Goal: Transaction & Acquisition: Purchase product/service

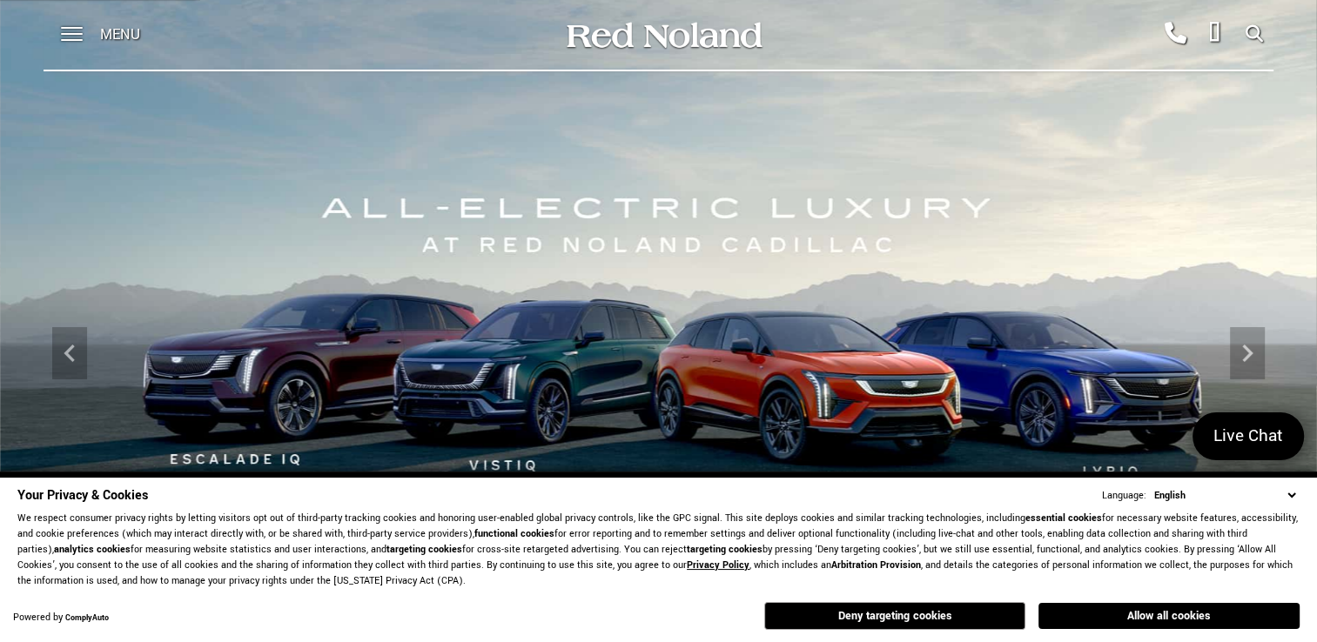
click at [970, 619] on button "Deny targeting cookies" at bounding box center [894, 616] width 261 height 28
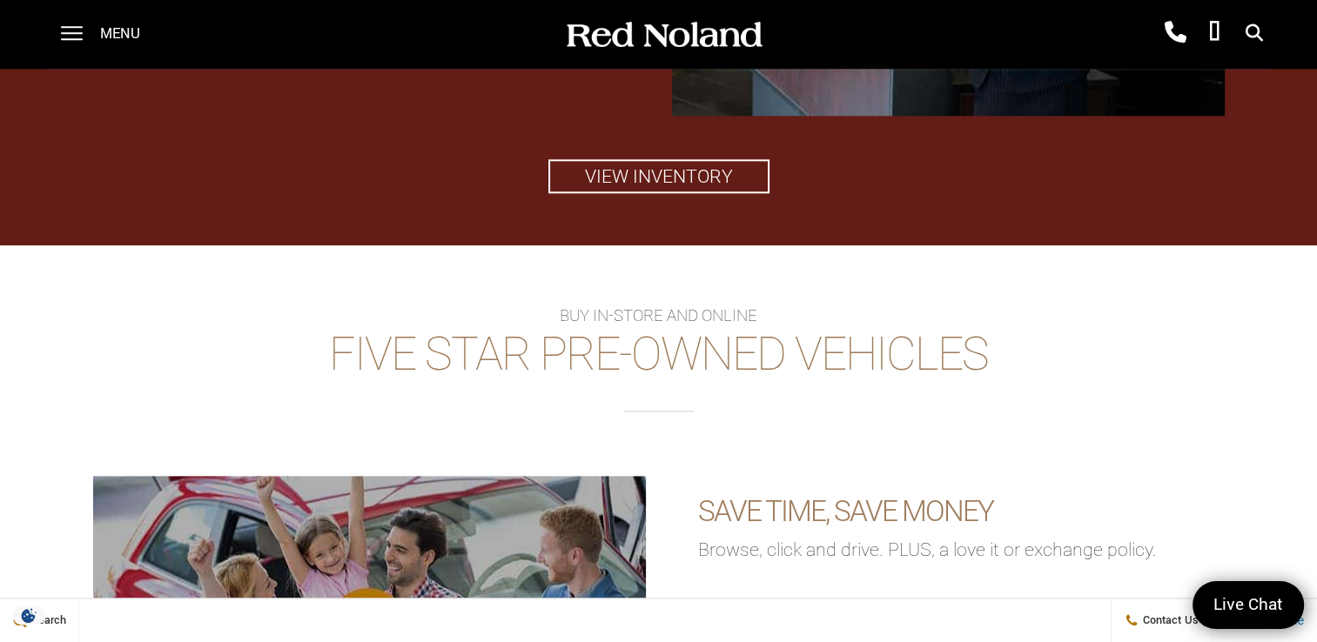
scroll to position [2001, 0]
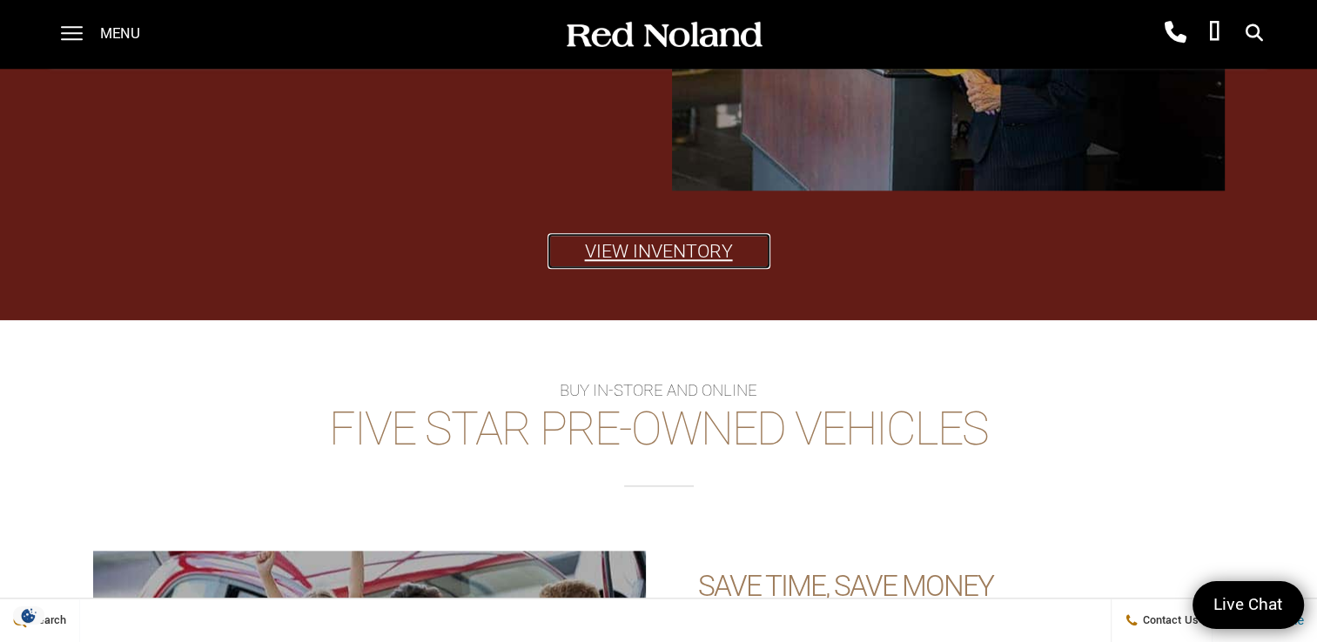
click at [651, 252] on link "View Inventory" at bounding box center [658, 251] width 221 height 34
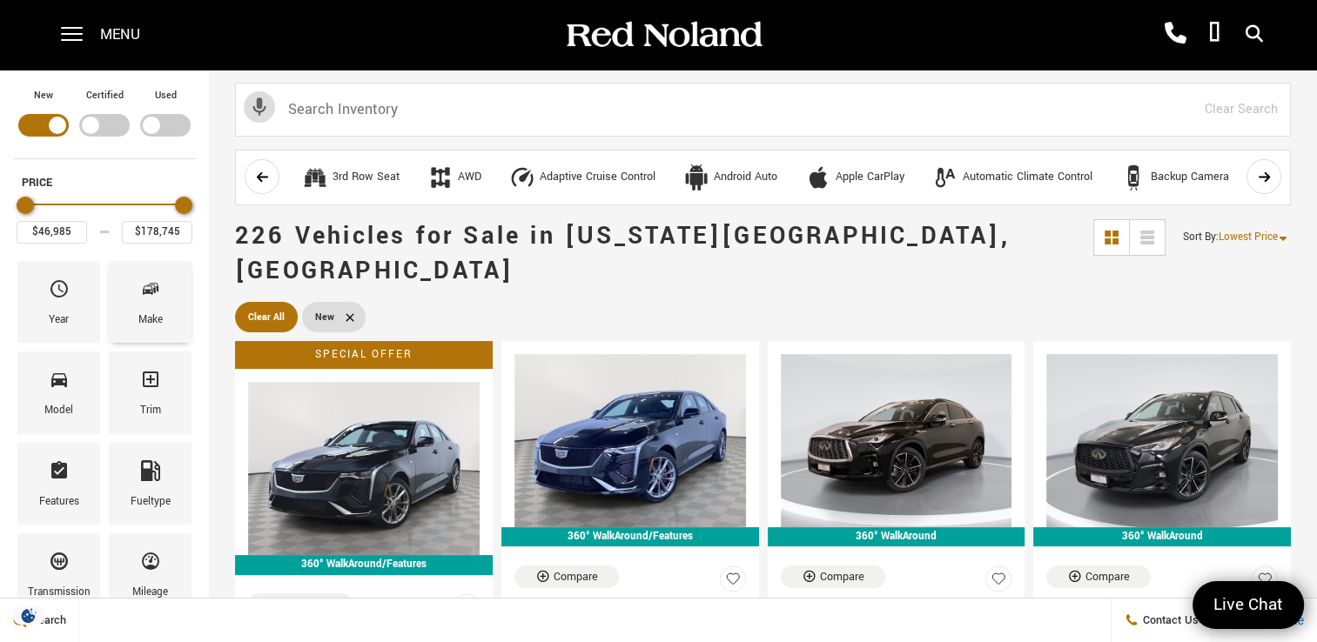
click at [136, 301] on div "Make" at bounding box center [150, 302] width 83 height 82
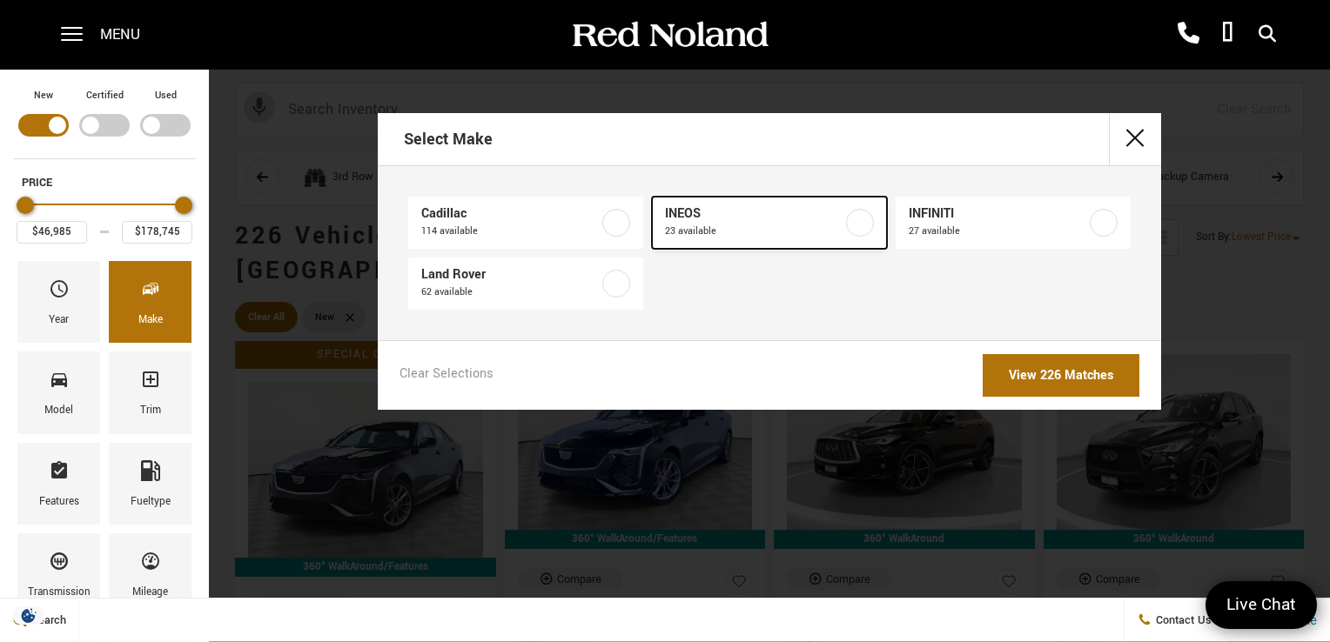
click at [855, 227] on label at bounding box center [860, 223] width 28 height 28
type input "$78,663"
type input "$99,640"
checkbox input "true"
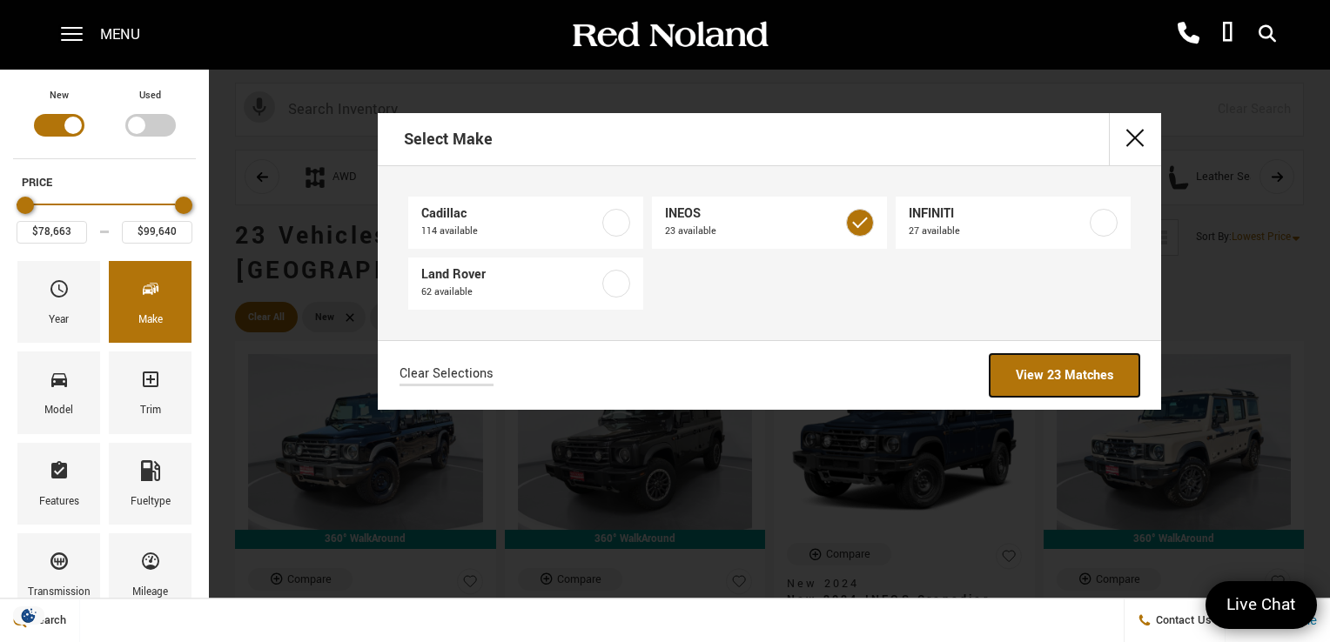
click at [1072, 376] on link "View 23 Matches" at bounding box center [1065, 375] width 150 height 43
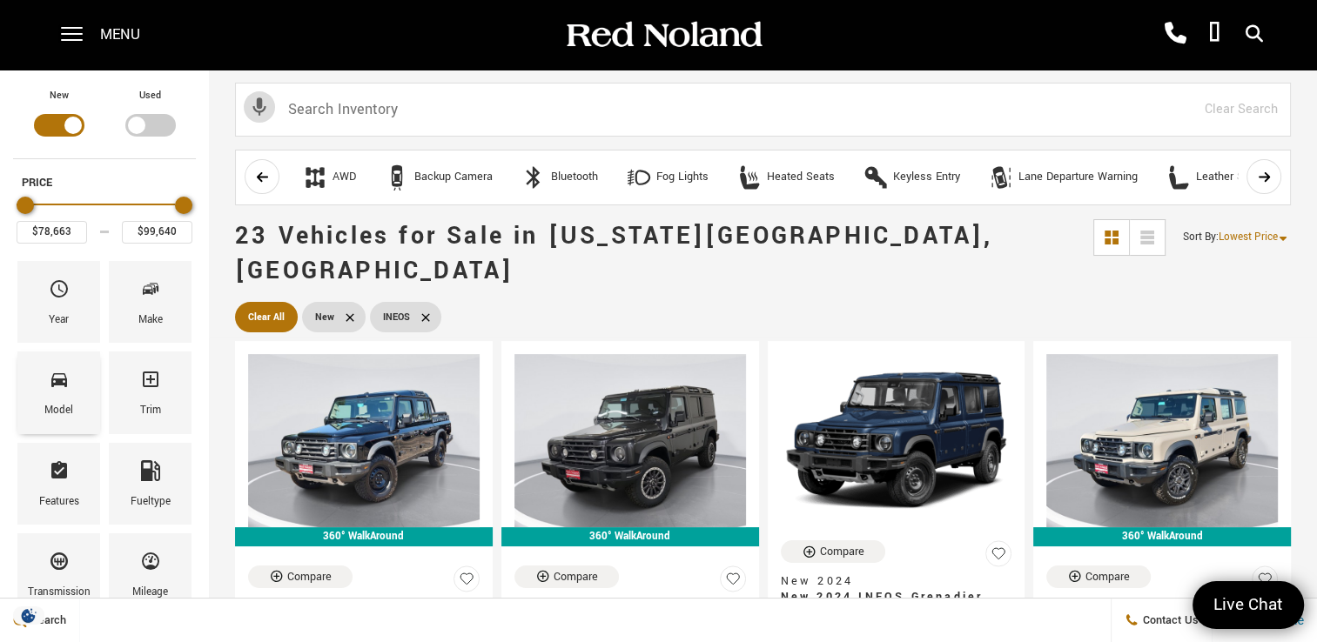
click at [78, 399] on div "Model" at bounding box center [58, 393] width 83 height 82
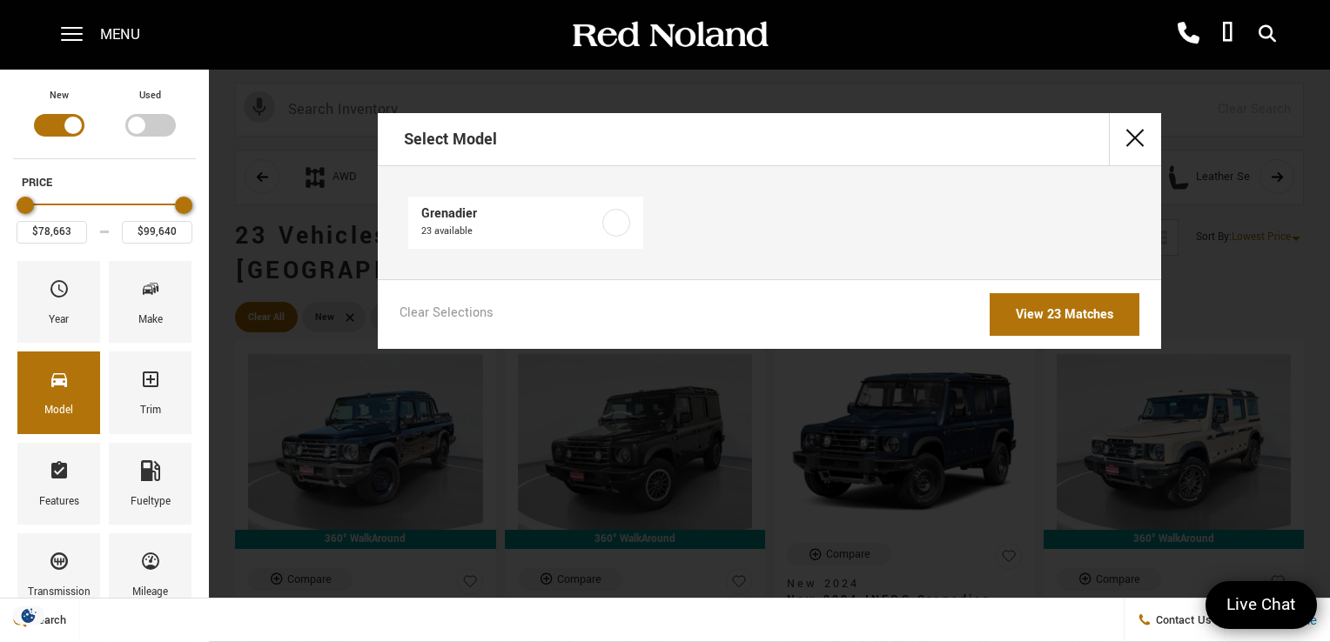
click at [614, 433] on div "Select Model Grenadier 23 available Clear Selections View 23 Matches" at bounding box center [769, 321] width 1121 height 642
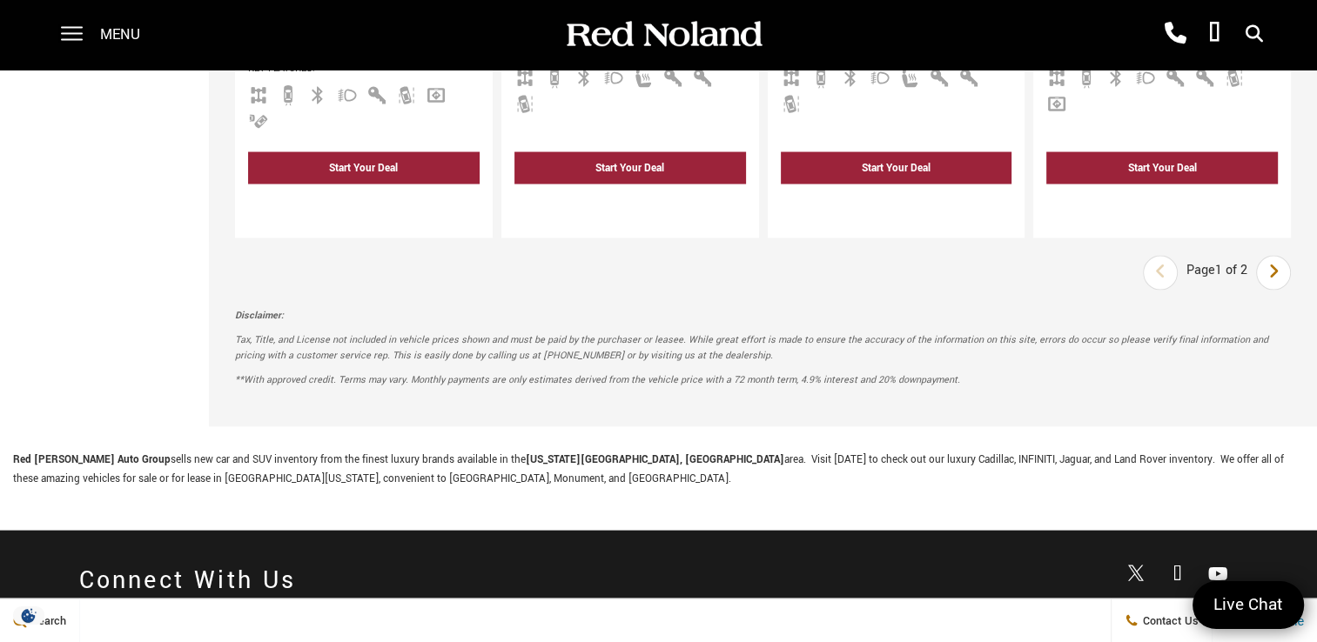
scroll to position [3307, 0]
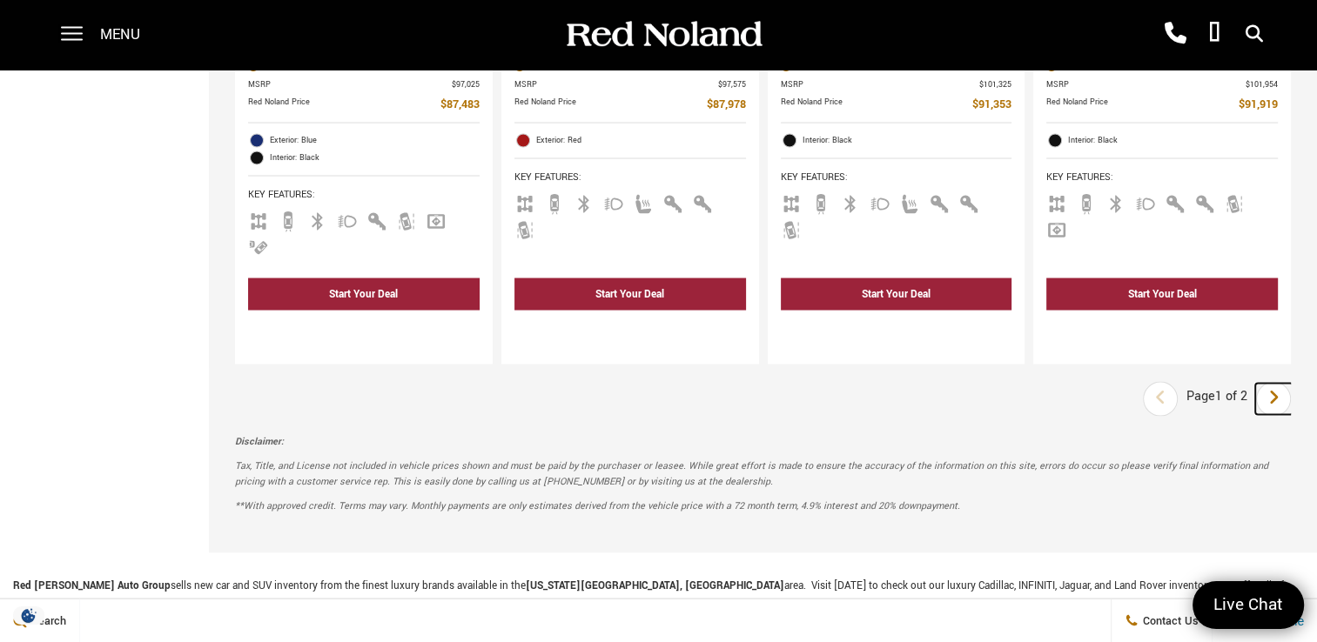
click at [1292, 384] on link "Next" at bounding box center [1273, 399] width 37 height 31
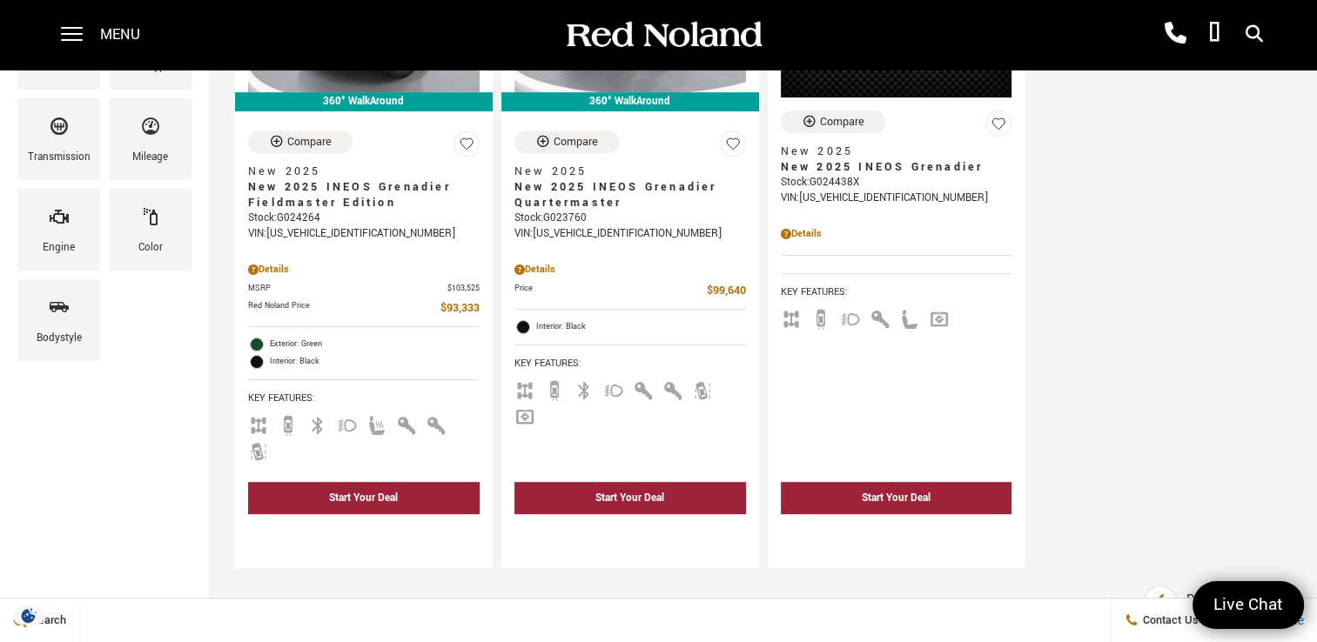
scroll to position [174, 0]
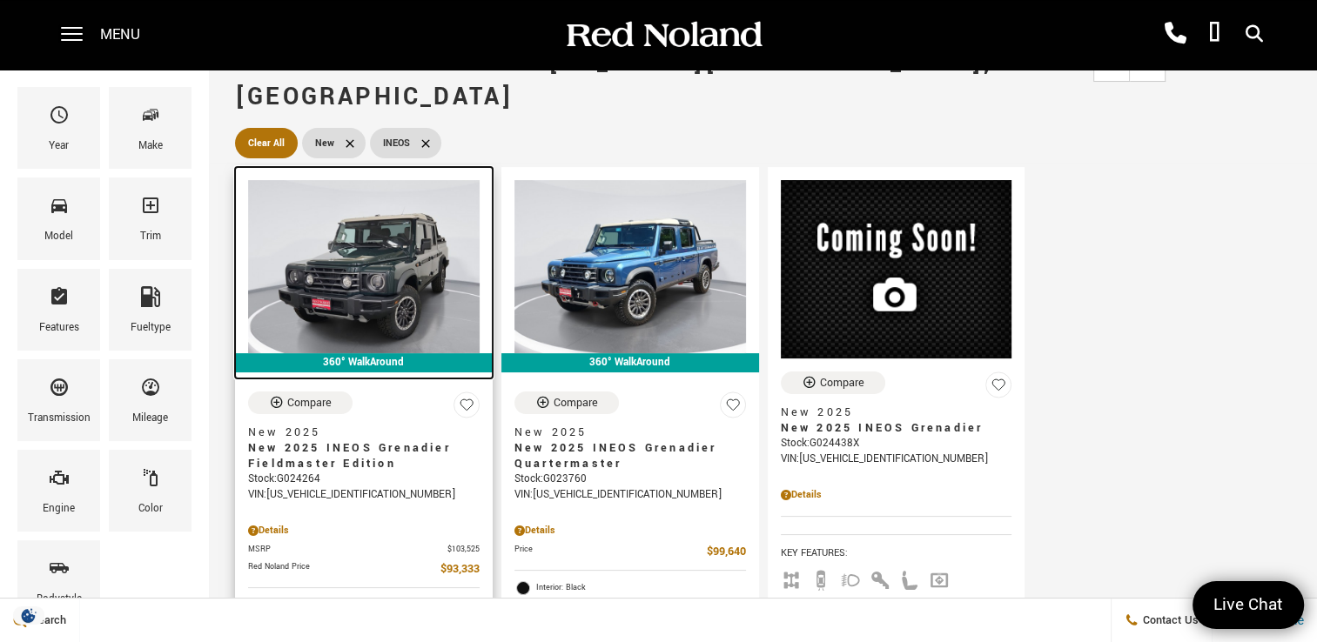
click at [387, 279] on img at bounding box center [364, 266] width 232 height 173
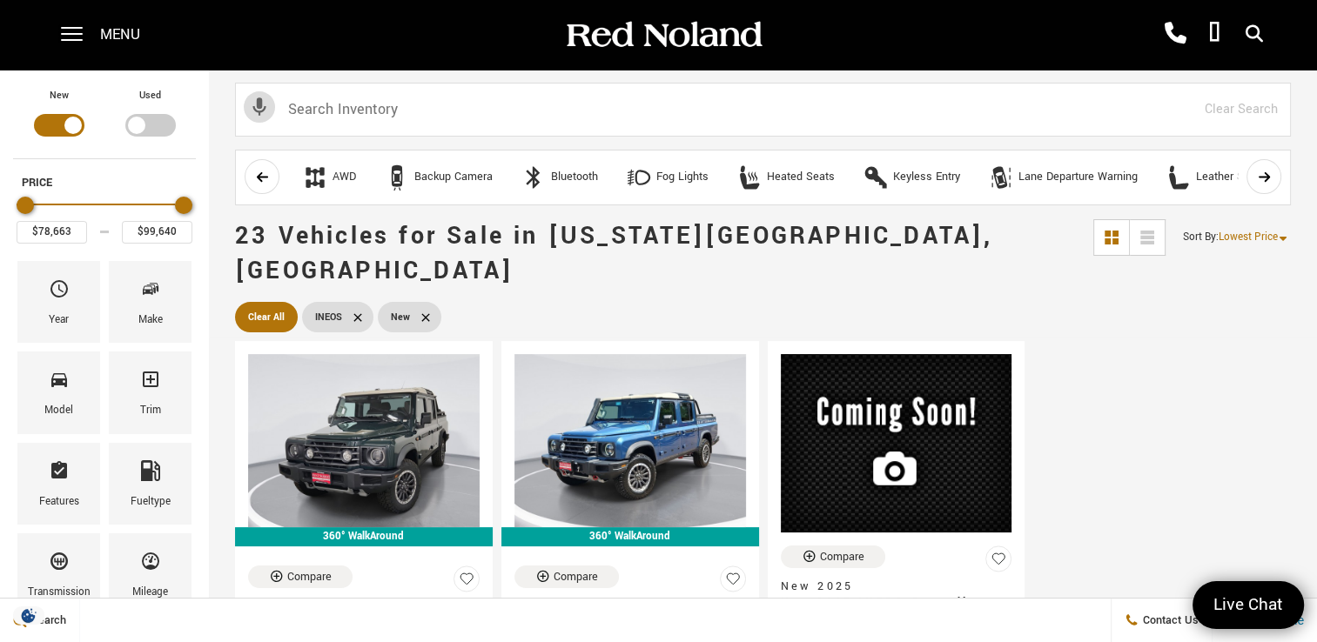
click at [136, 126] on div "Filter by Vehicle Type" at bounding box center [150, 125] width 50 height 23
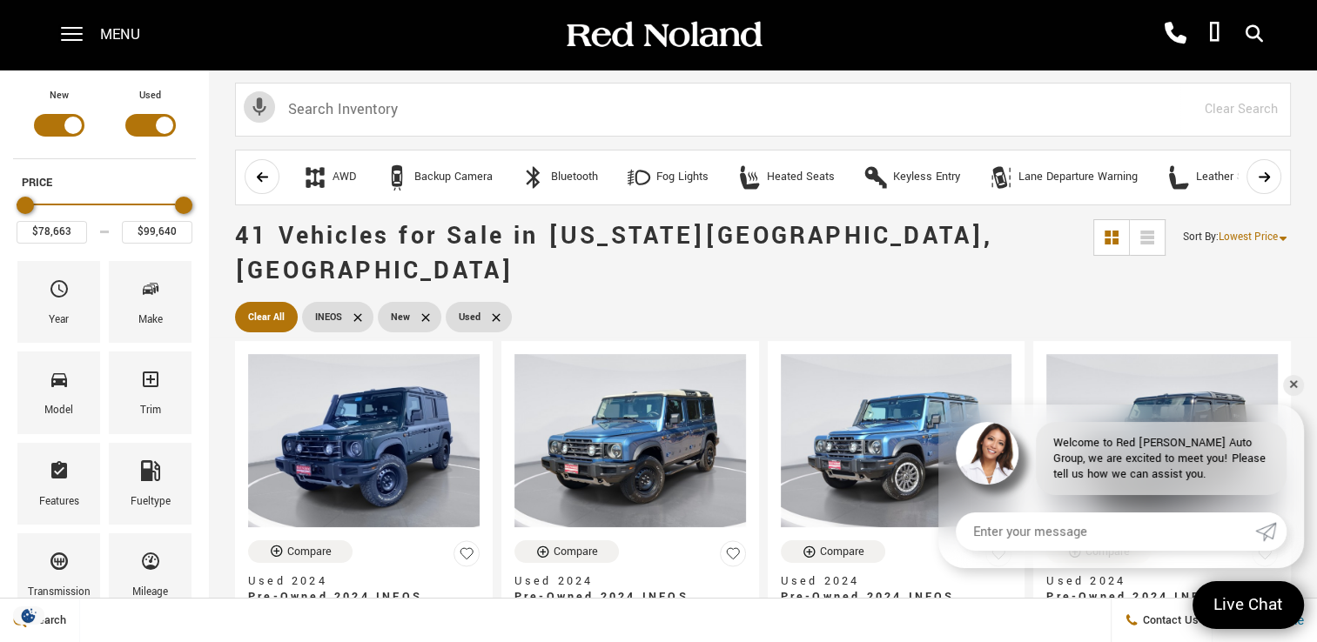
type input "$70,678"
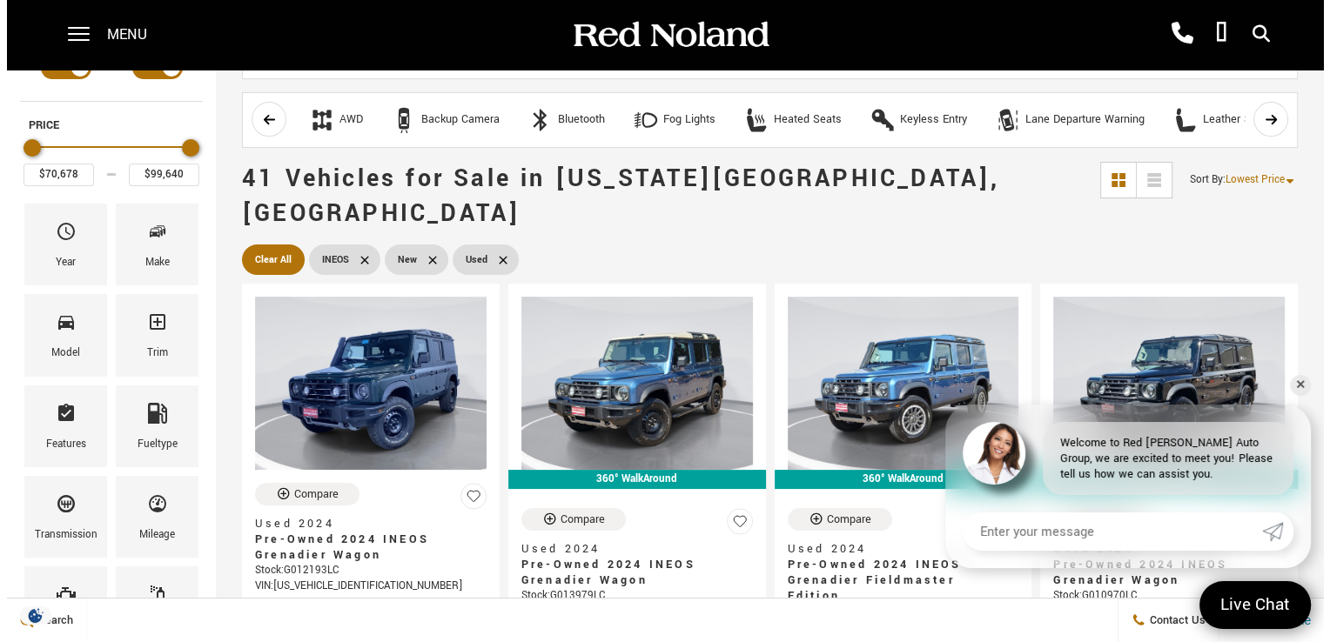
scroll to position [87, 0]
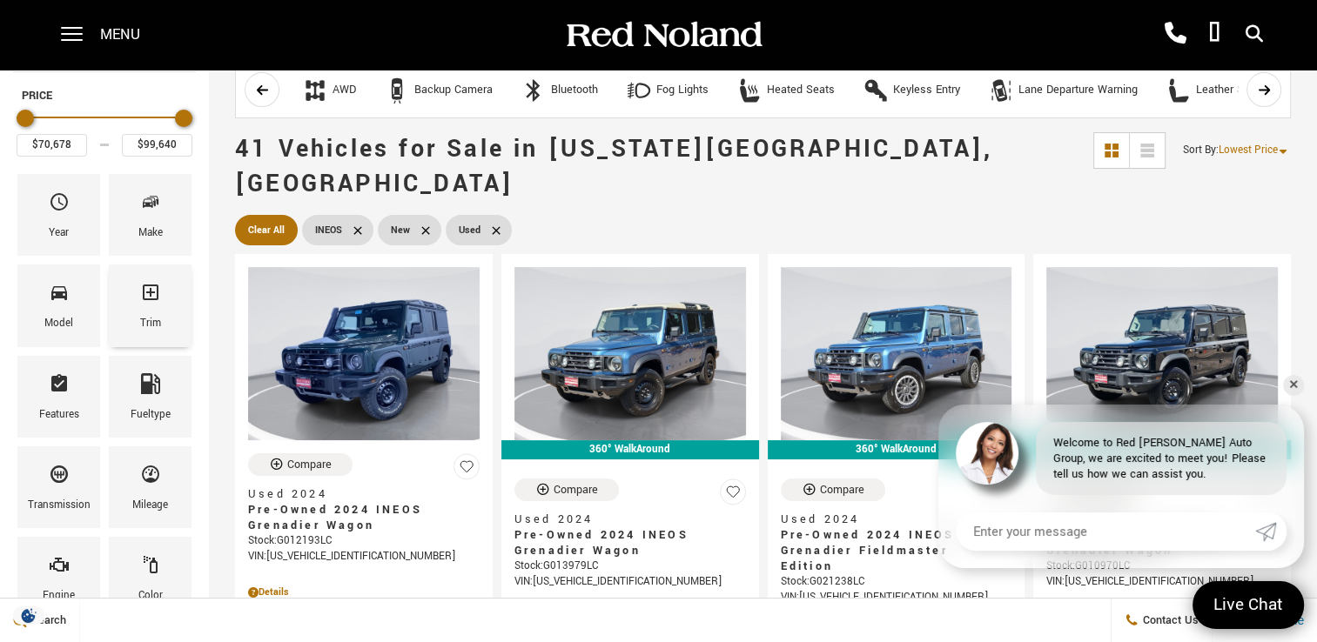
click at [151, 310] on span "Trim" at bounding box center [150, 296] width 21 height 37
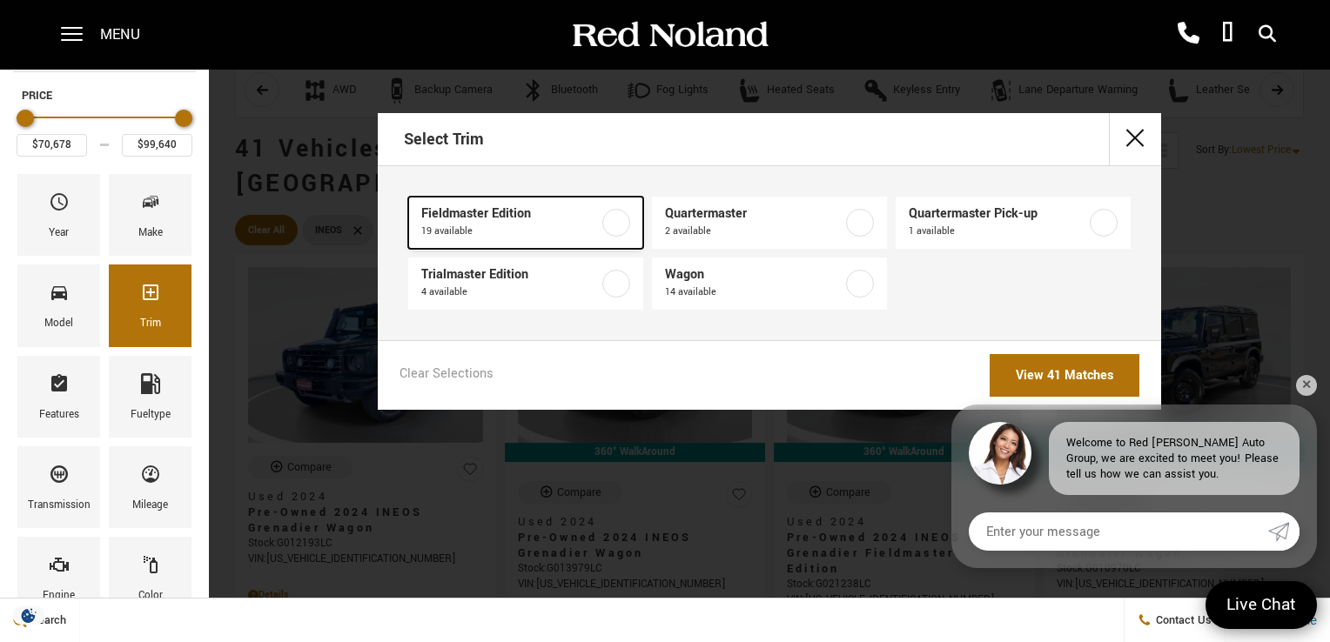
click at [614, 223] on label at bounding box center [616, 223] width 28 height 28
type input "$93,333"
checkbox input "true"
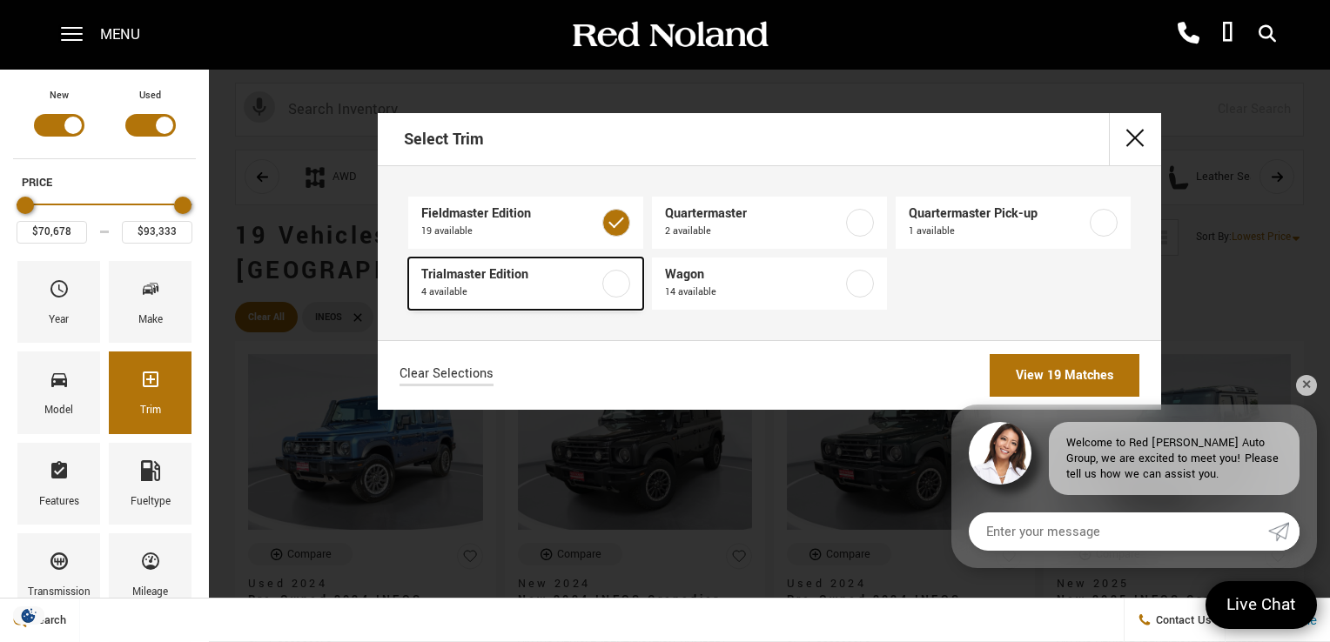
click at [611, 284] on label at bounding box center [616, 284] width 28 height 28
checkbox input "true"
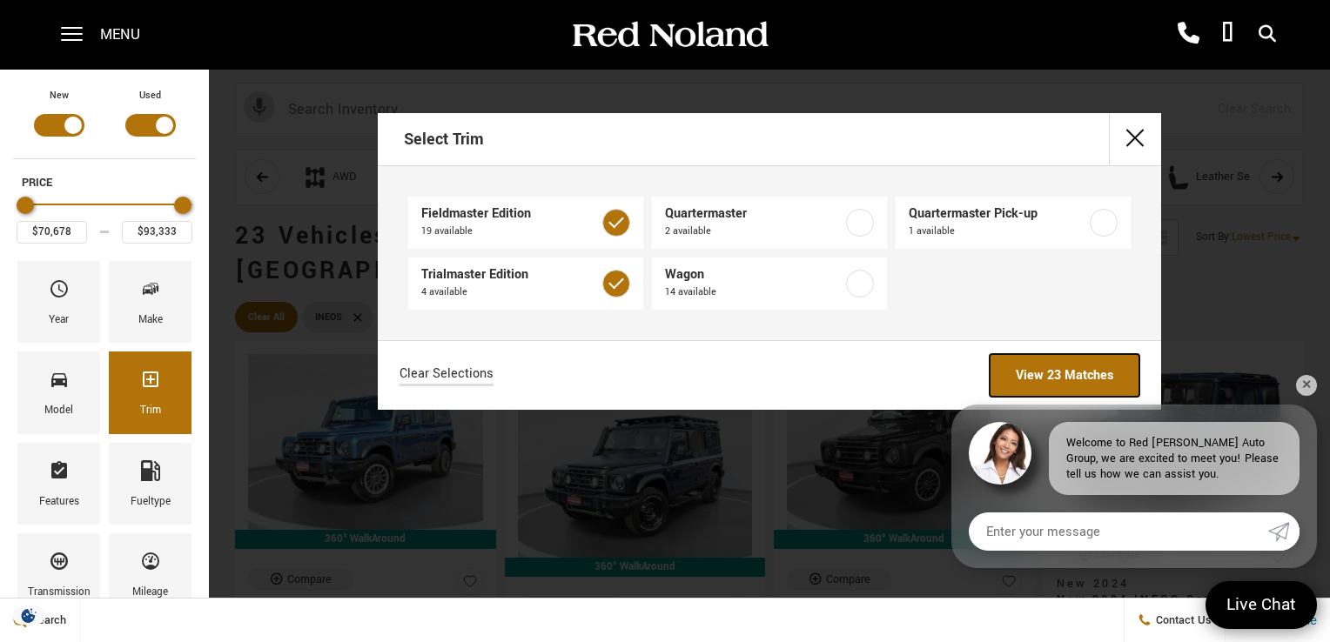
click at [1053, 371] on link "View 23 Matches" at bounding box center [1065, 375] width 150 height 43
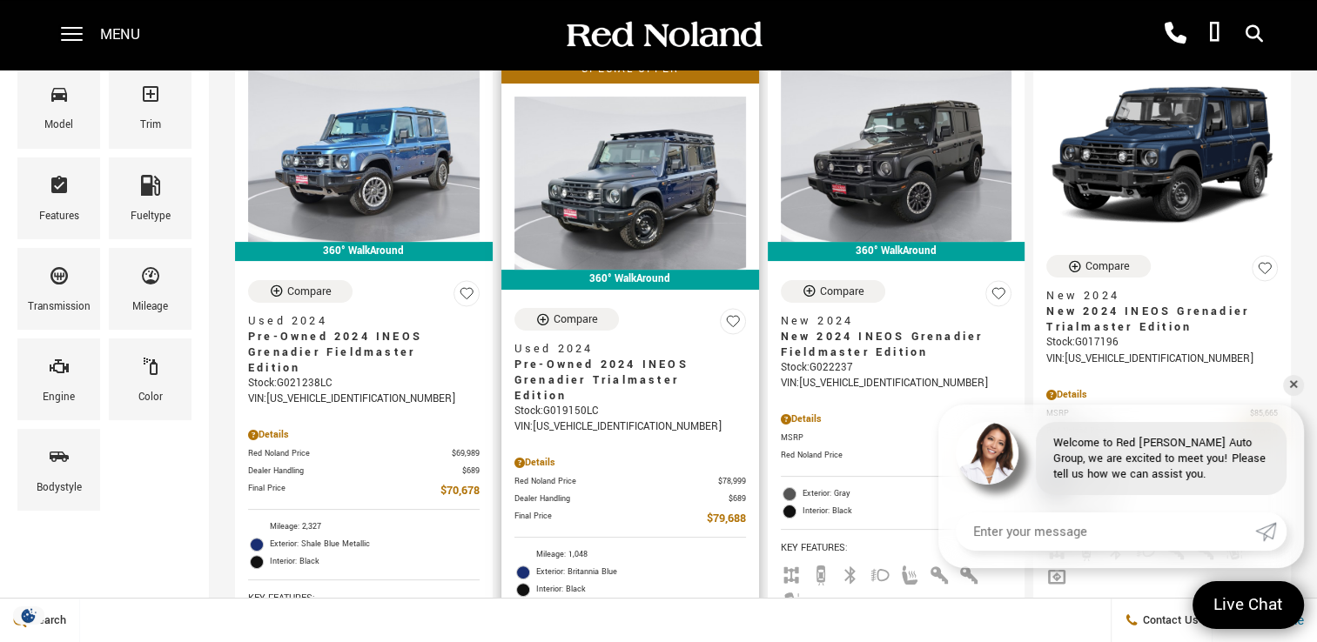
scroll to position [261, 0]
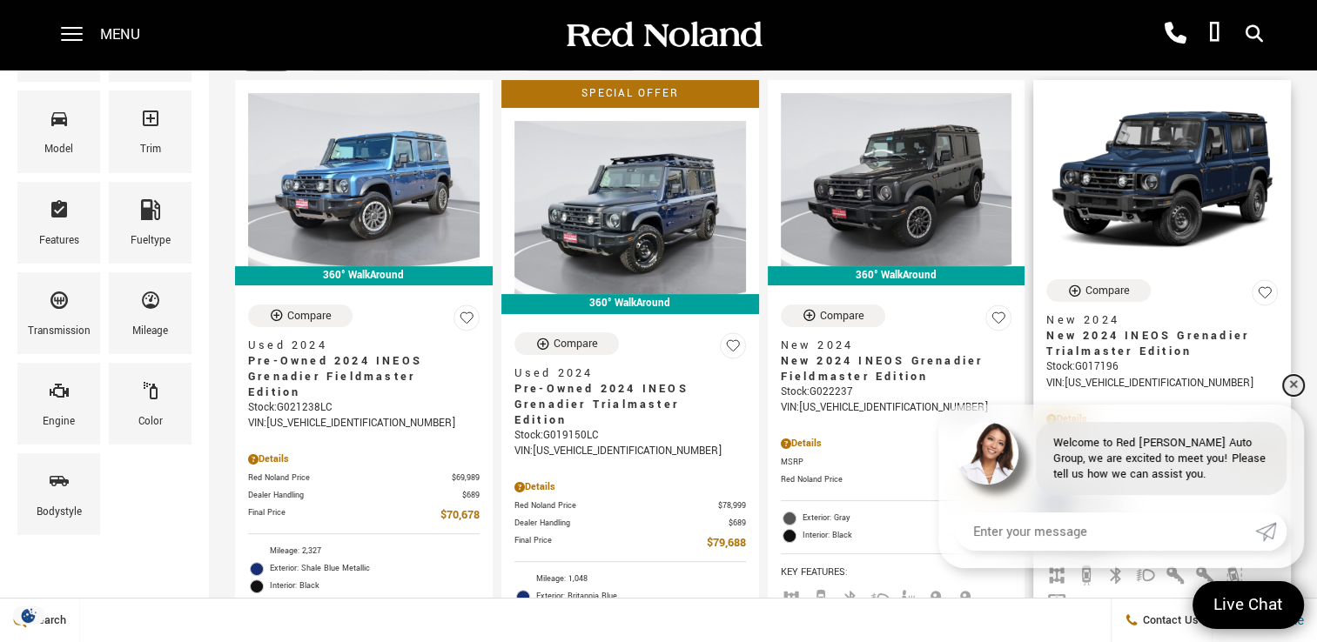
click at [1292, 386] on link "✕" at bounding box center [1293, 385] width 21 height 21
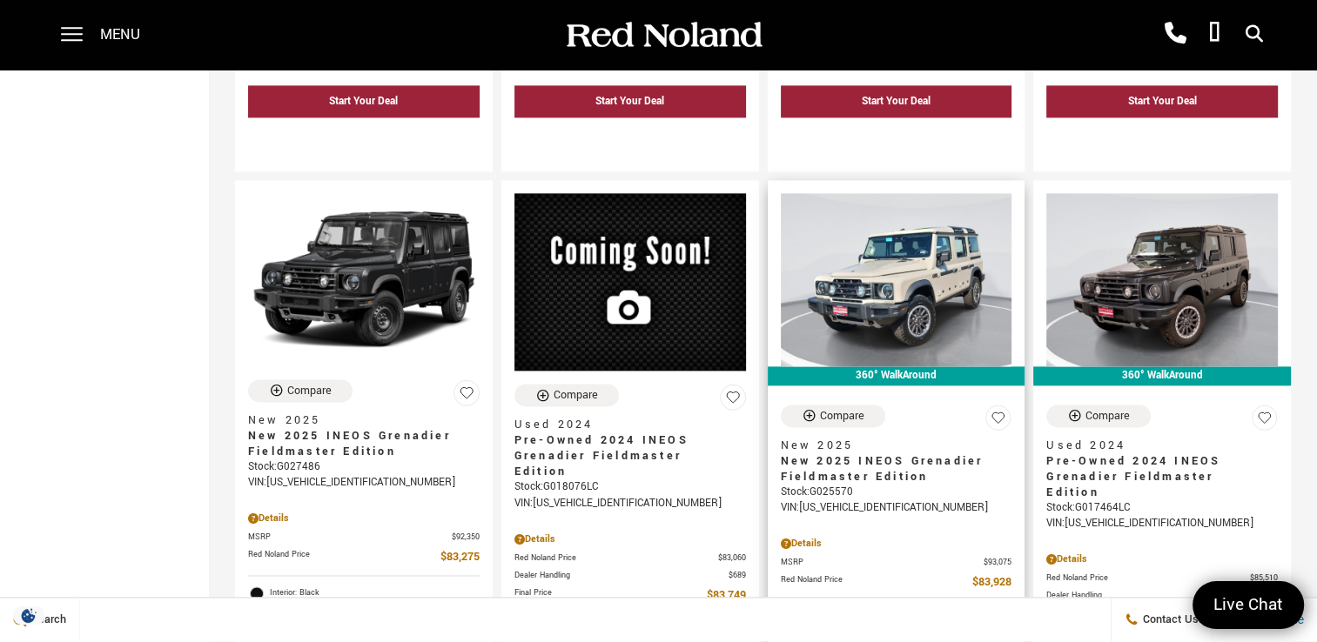
scroll to position [2350, 0]
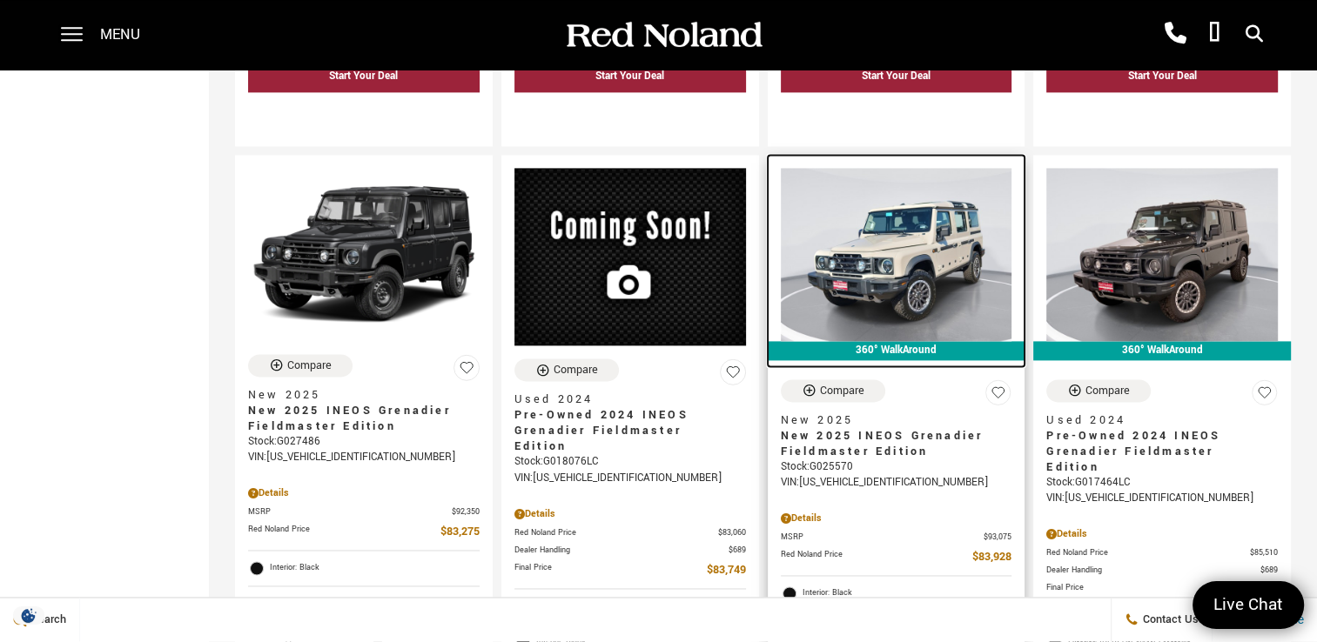
click at [904, 240] on img at bounding box center [897, 254] width 232 height 173
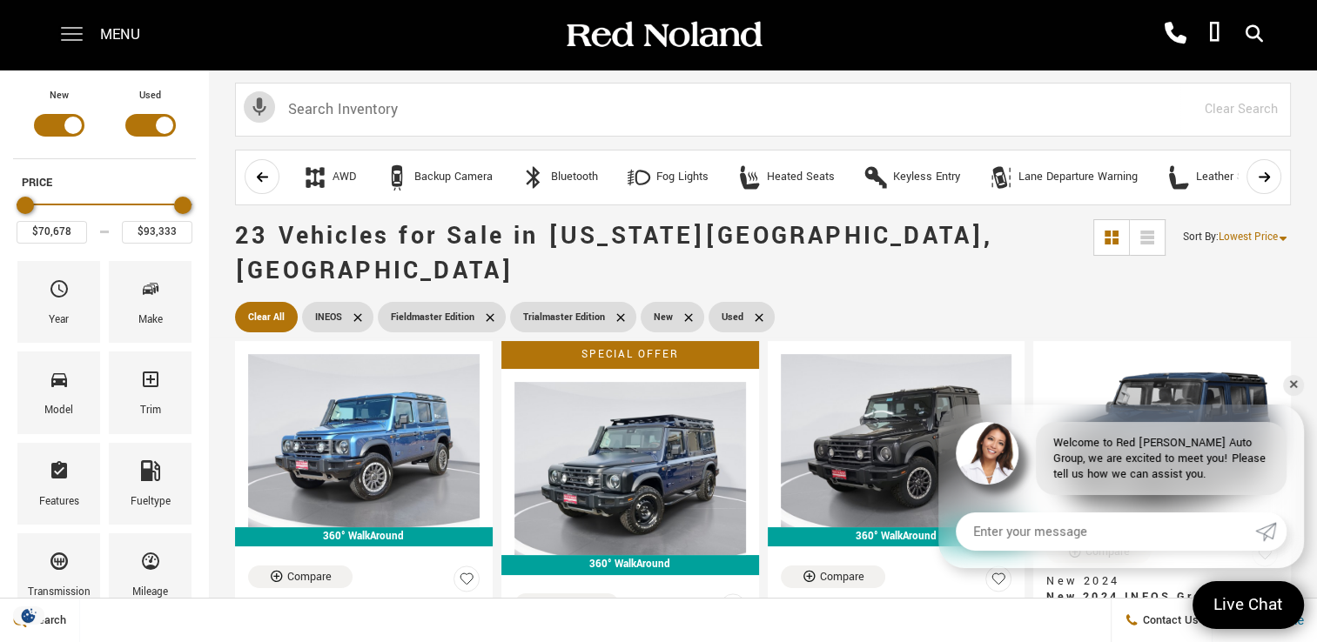
click at [75, 35] on span at bounding box center [72, 35] width 22 height 70
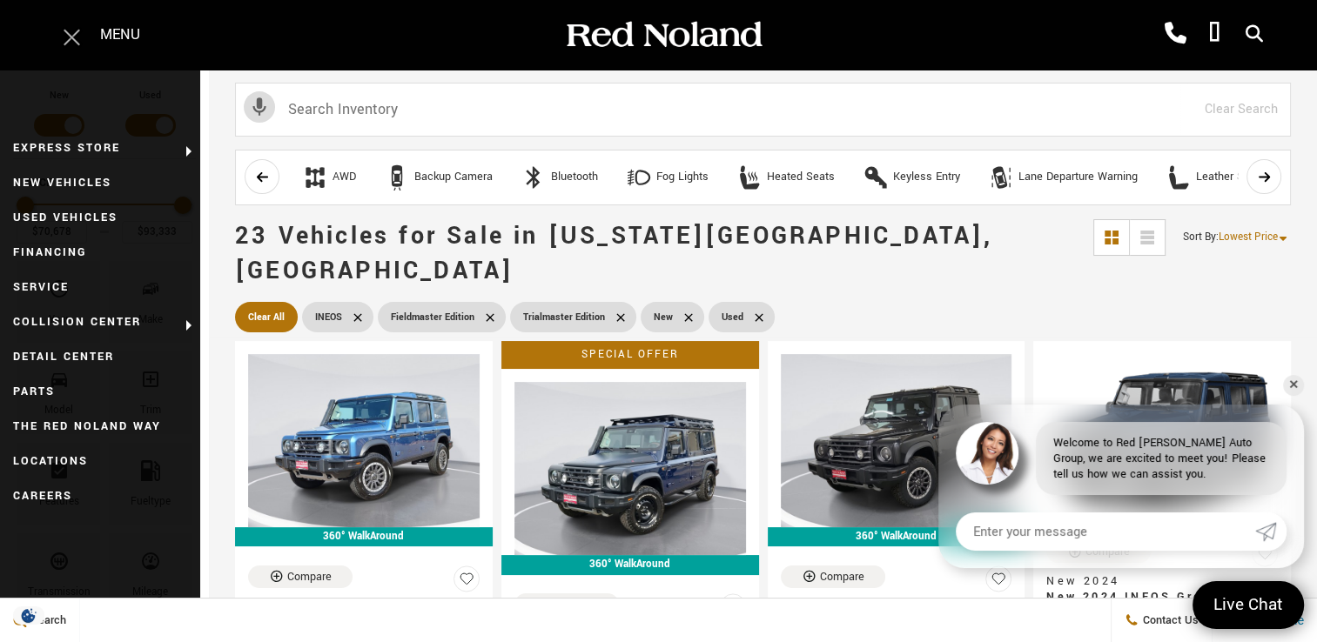
click at [73, 39] on span at bounding box center [72, 37] width 17 height 17
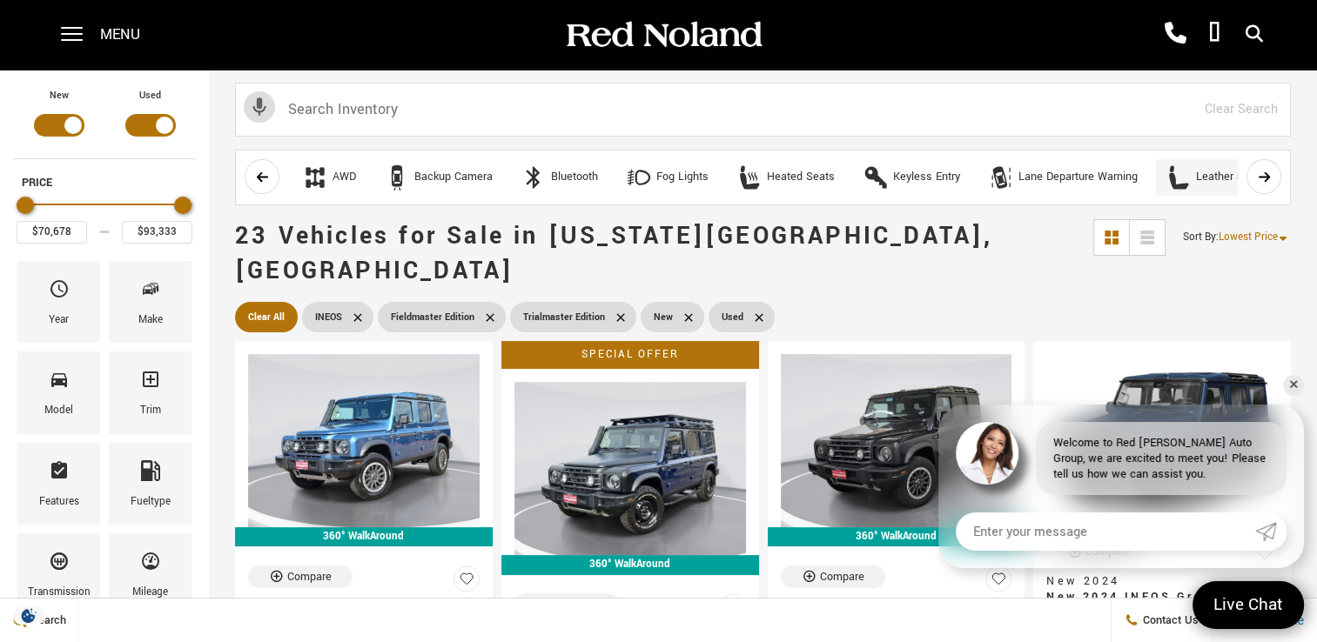
click at [1221, 176] on div "Leather Seats" at bounding box center [1231, 178] width 70 height 16
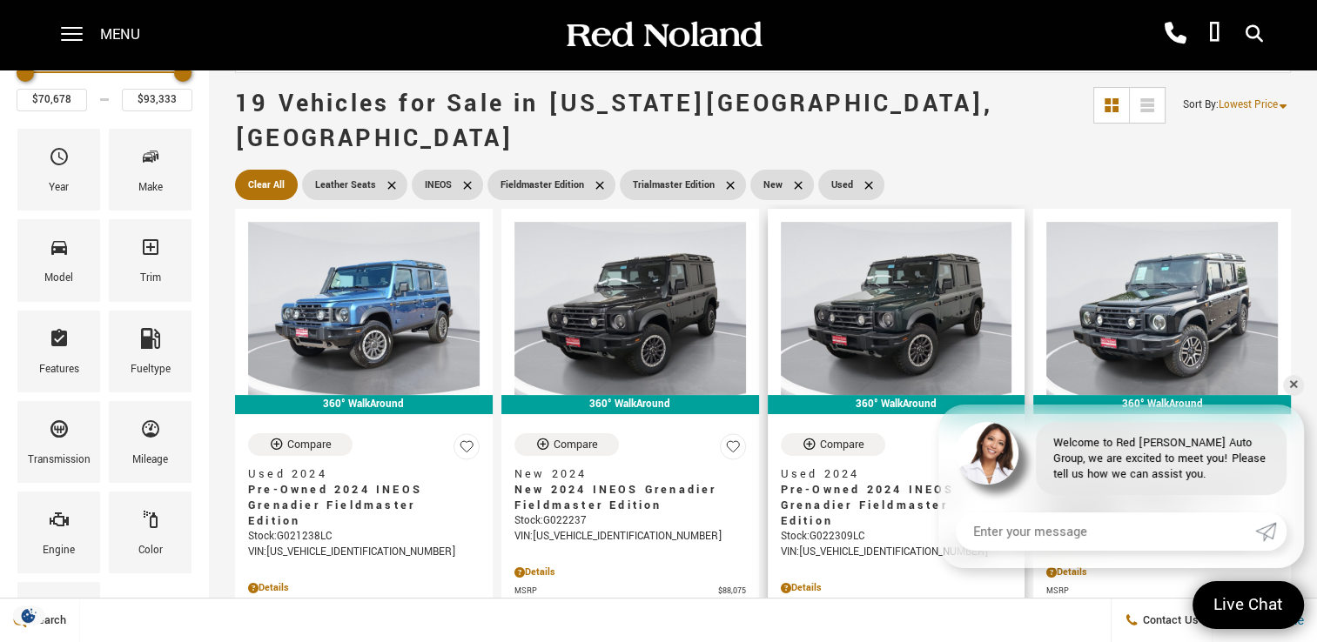
scroll to position [261, 0]
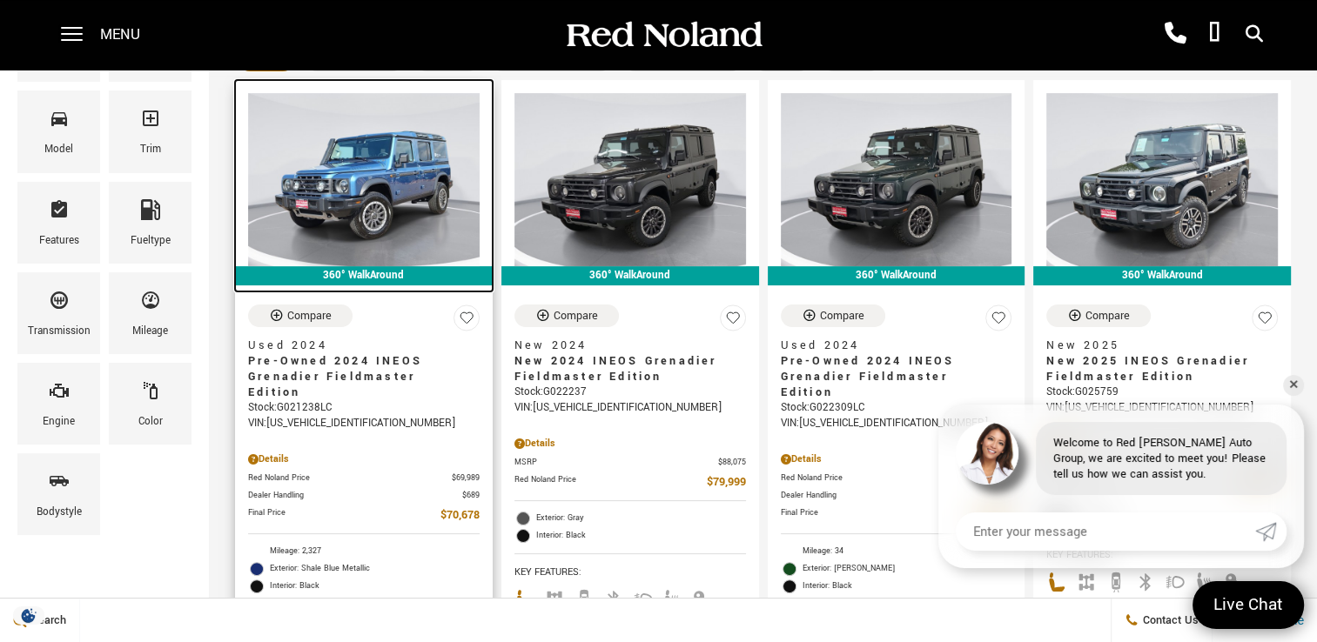
click at [373, 176] on img at bounding box center [364, 179] width 232 height 173
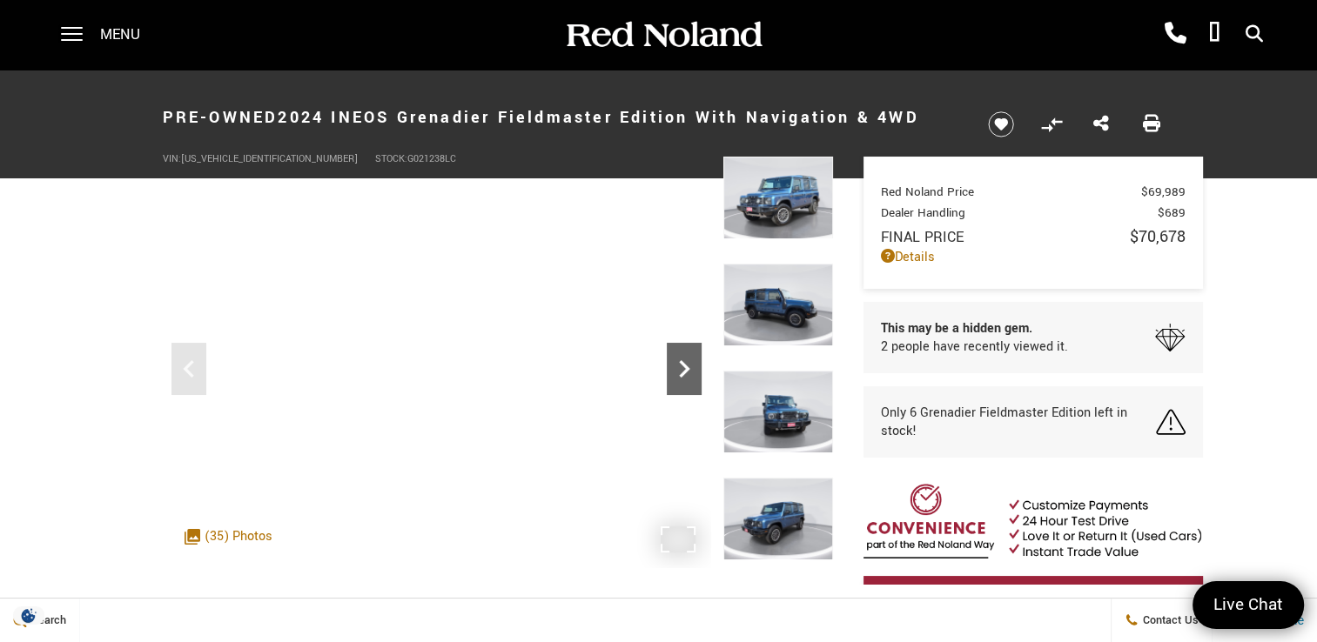
click at [679, 363] on icon "Next" at bounding box center [684, 368] width 10 height 17
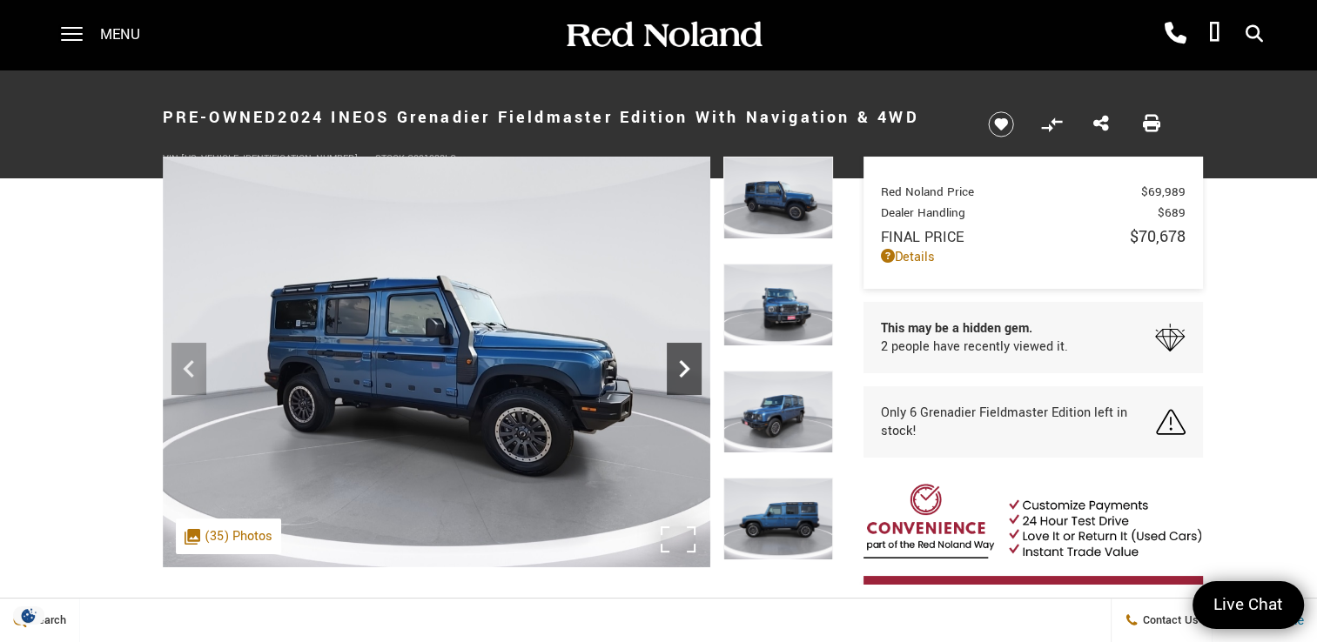
click at [679, 363] on icon "Next" at bounding box center [684, 368] width 10 height 17
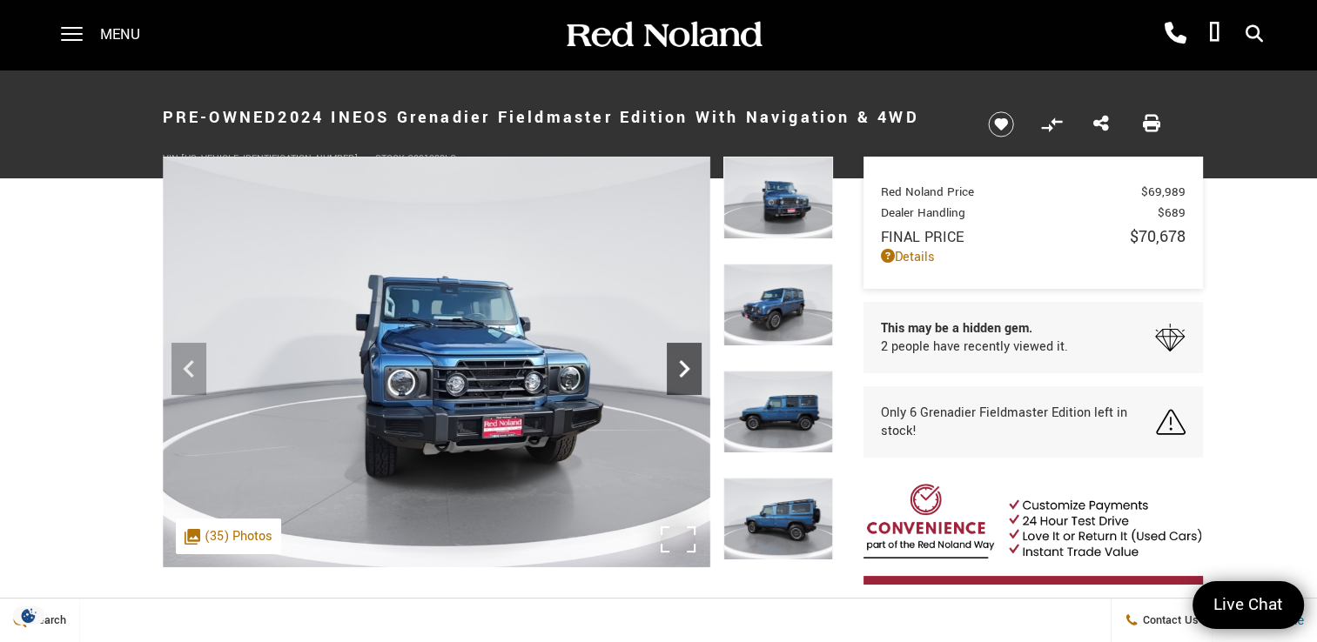
click at [679, 363] on icon "Next" at bounding box center [684, 368] width 10 height 17
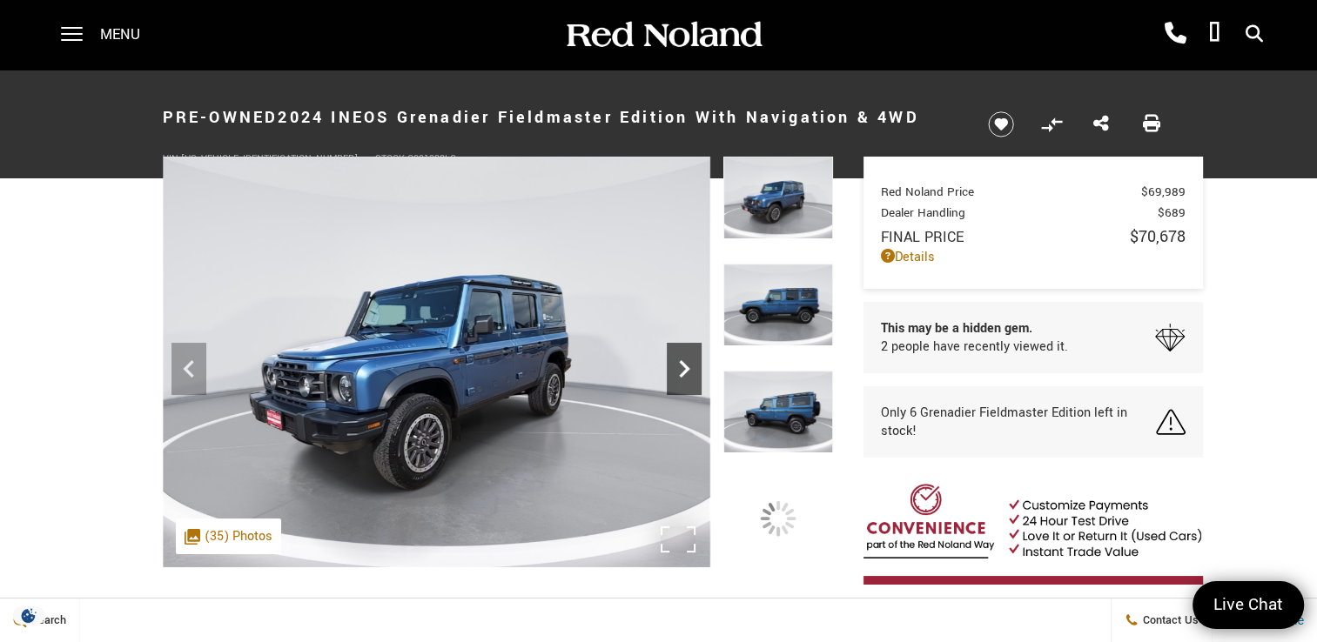
click at [679, 363] on icon "Next" at bounding box center [684, 368] width 10 height 17
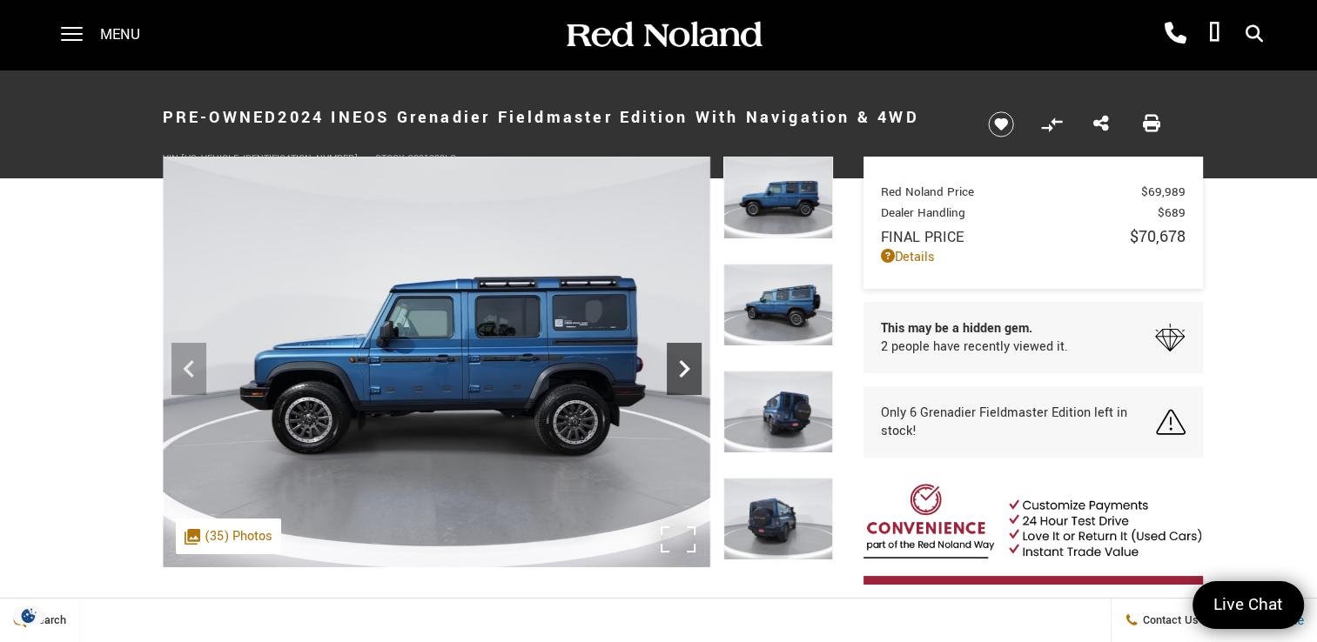
click at [679, 363] on icon "Next" at bounding box center [684, 368] width 10 height 17
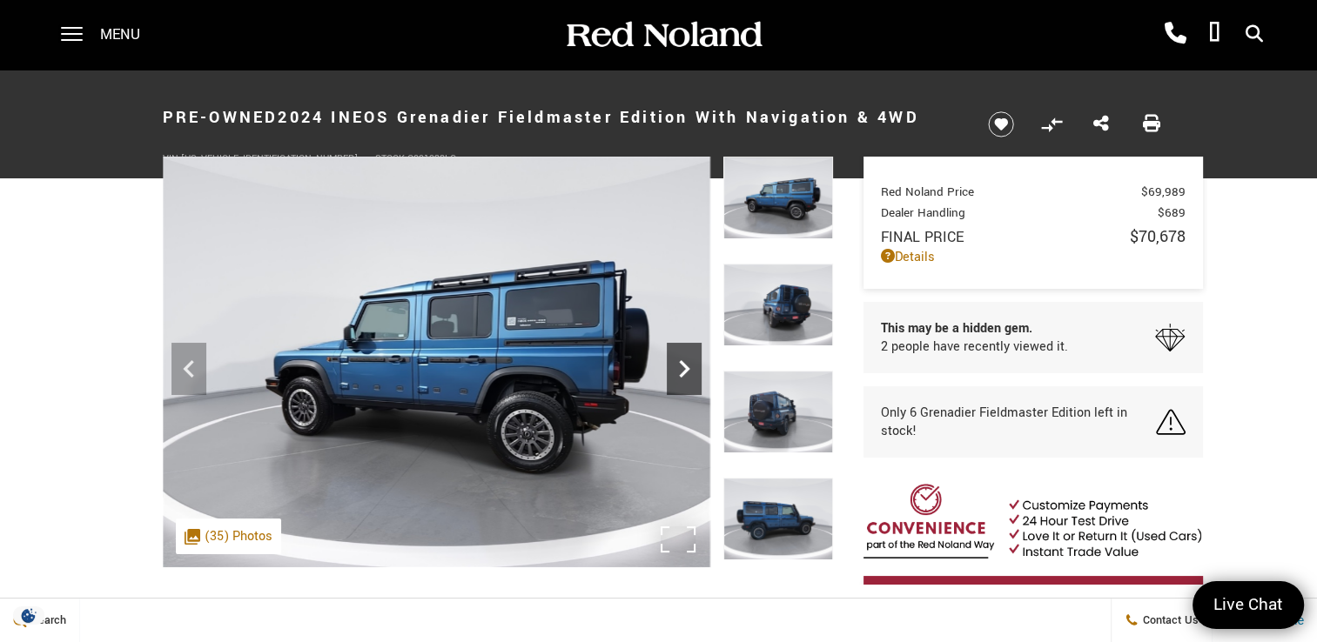
click at [679, 363] on icon "Next" at bounding box center [684, 368] width 10 height 17
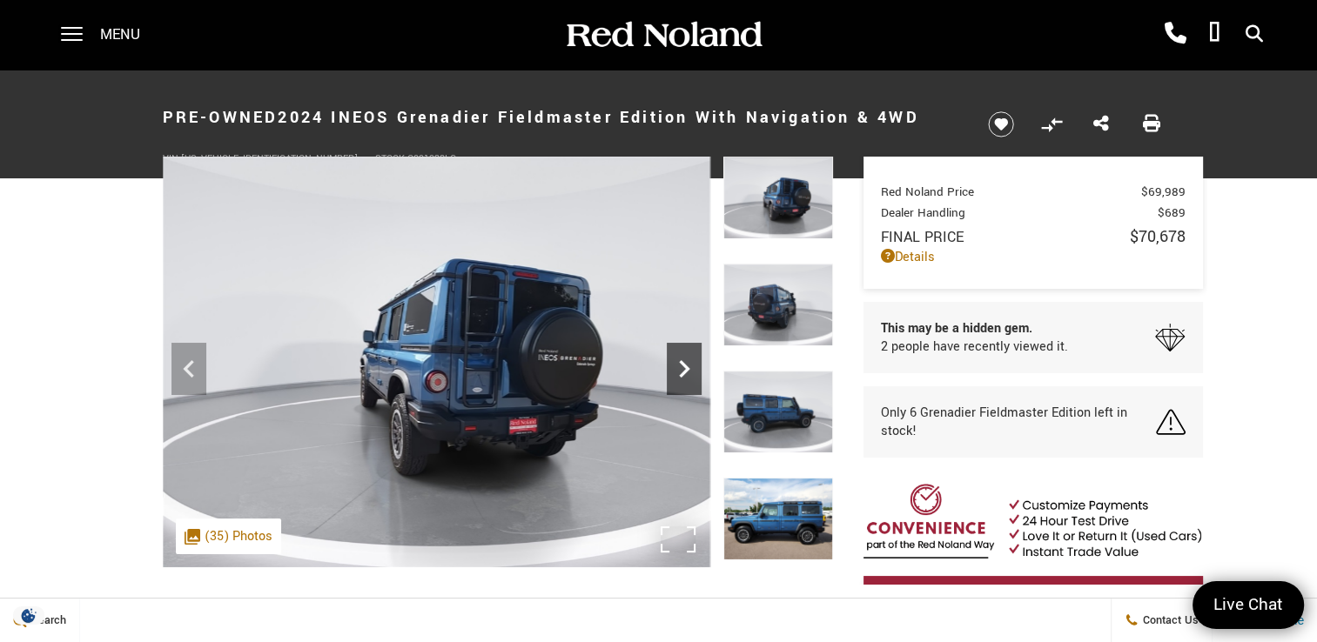
click at [679, 363] on icon "Next" at bounding box center [684, 368] width 10 height 17
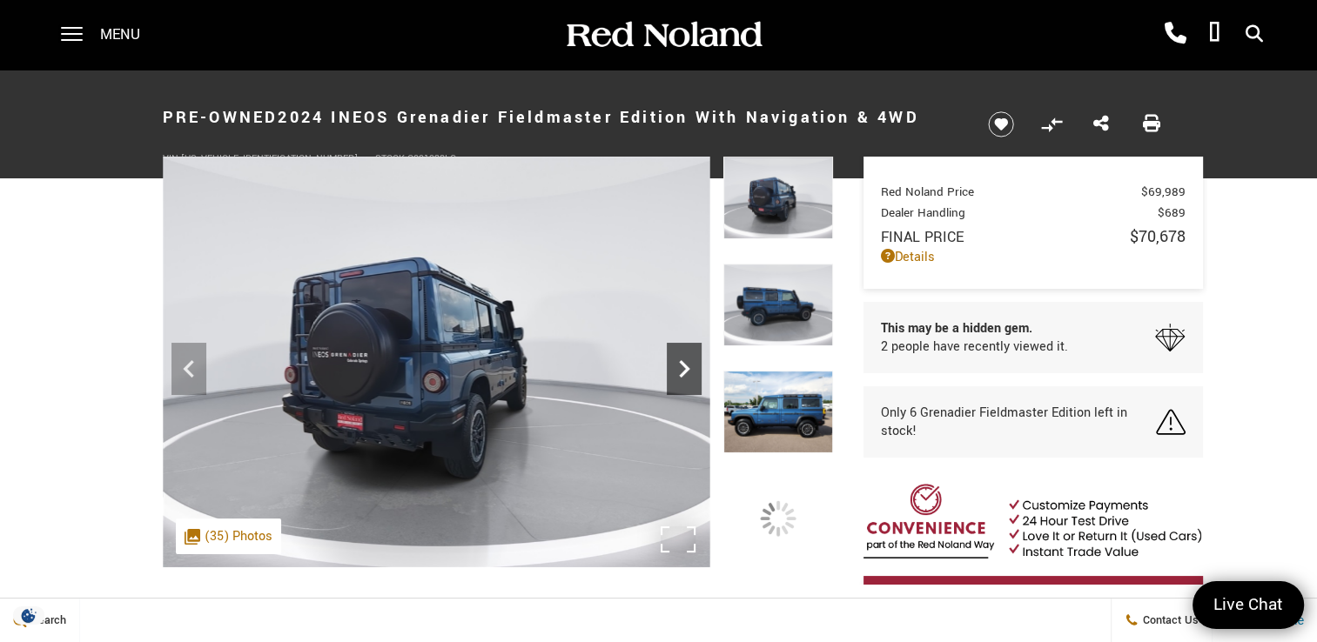
click at [679, 363] on icon "Next" at bounding box center [684, 368] width 10 height 17
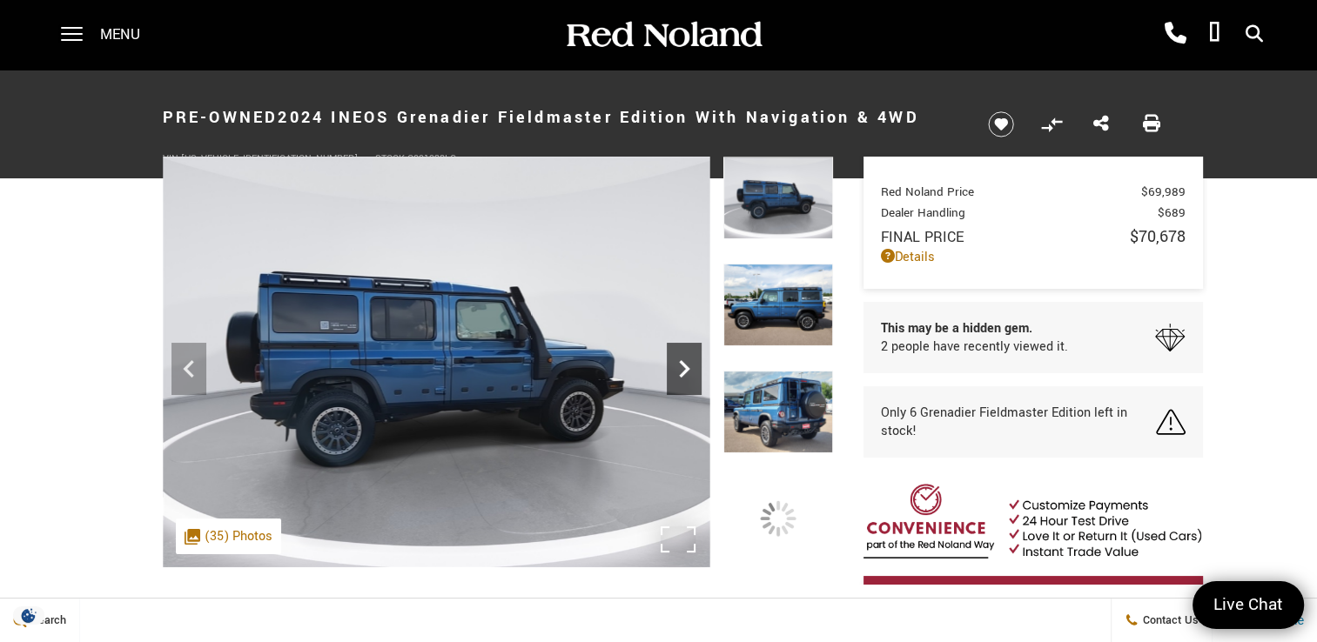
click at [679, 363] on icon "Next" at bounding box center [684, 368] width 10 height 17
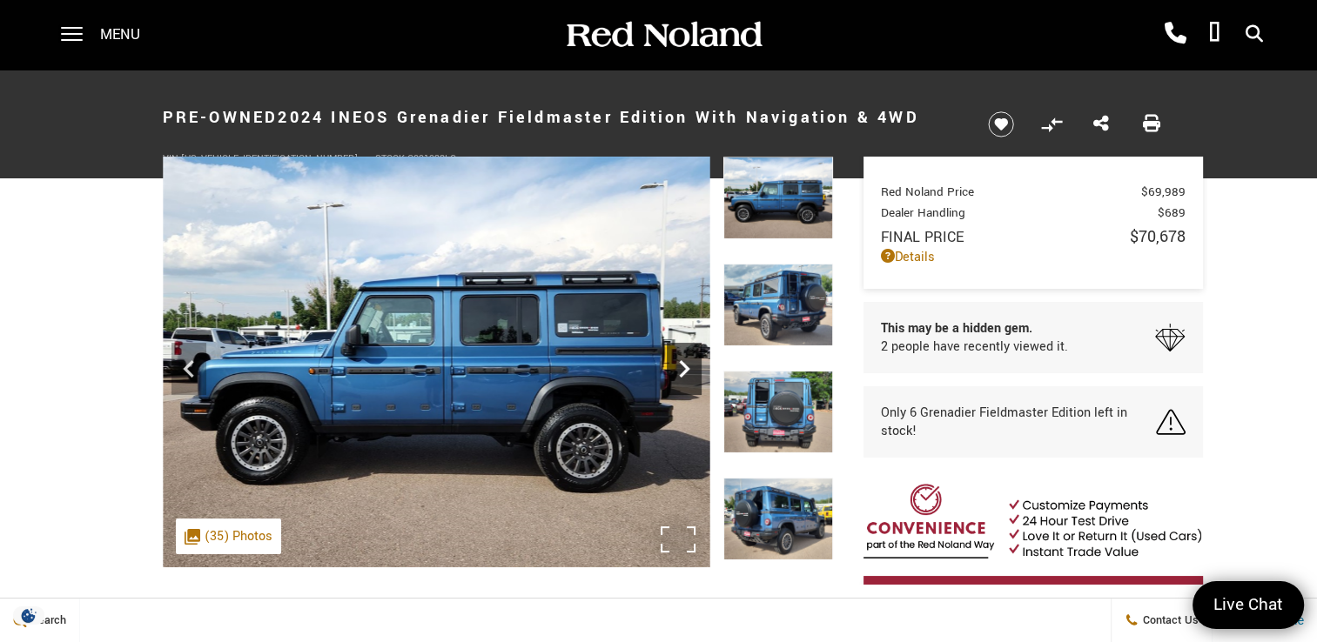
click at [679, 363] on icon "Next" at bounding box center [684, 368] width 10 height 17
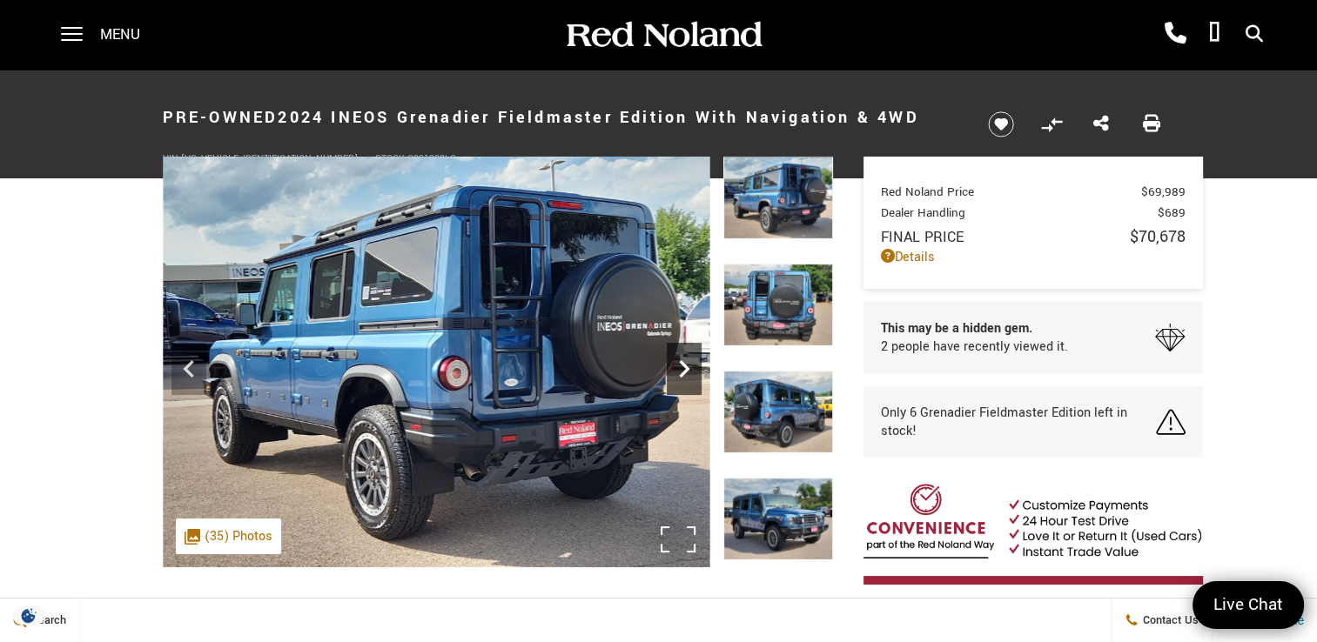
click at [679, 363] on icon "Next" at bounding box center [684, 368] width 10 height 17
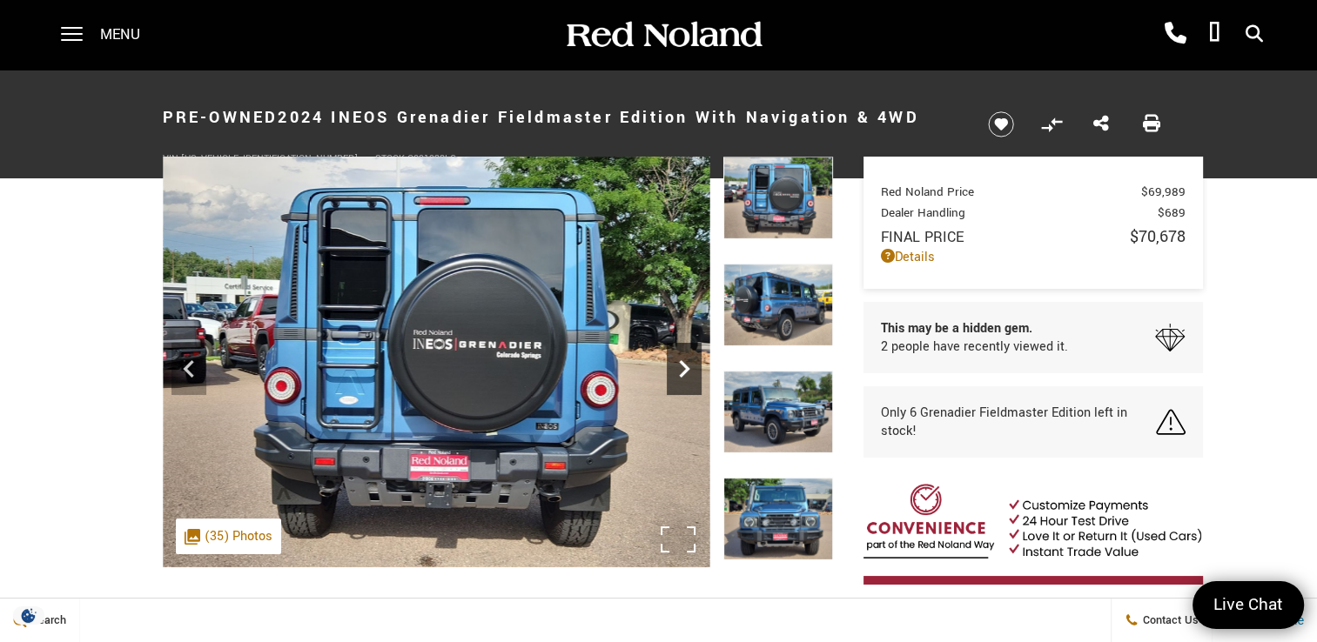
click at [679, 363] on icon "Next" at bounding box center [684, 368] width 10 height 17
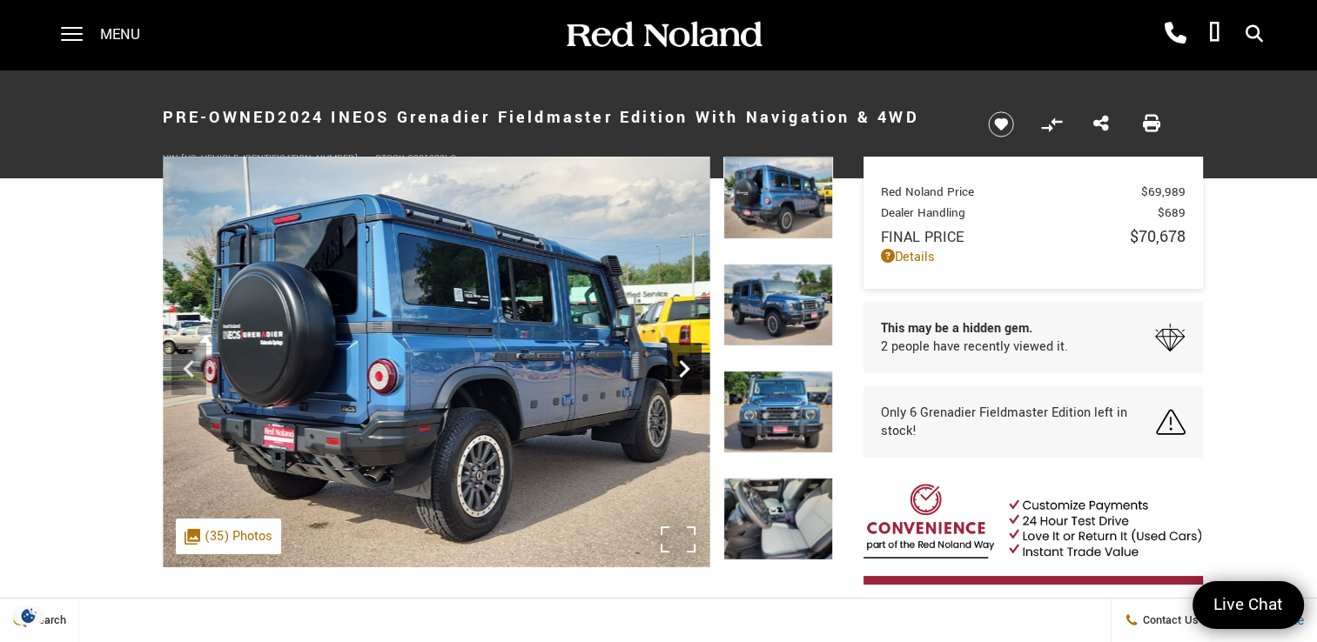
click at [679, 363] on icon "Next" at bounding box center [684, 368] width 10 height 17
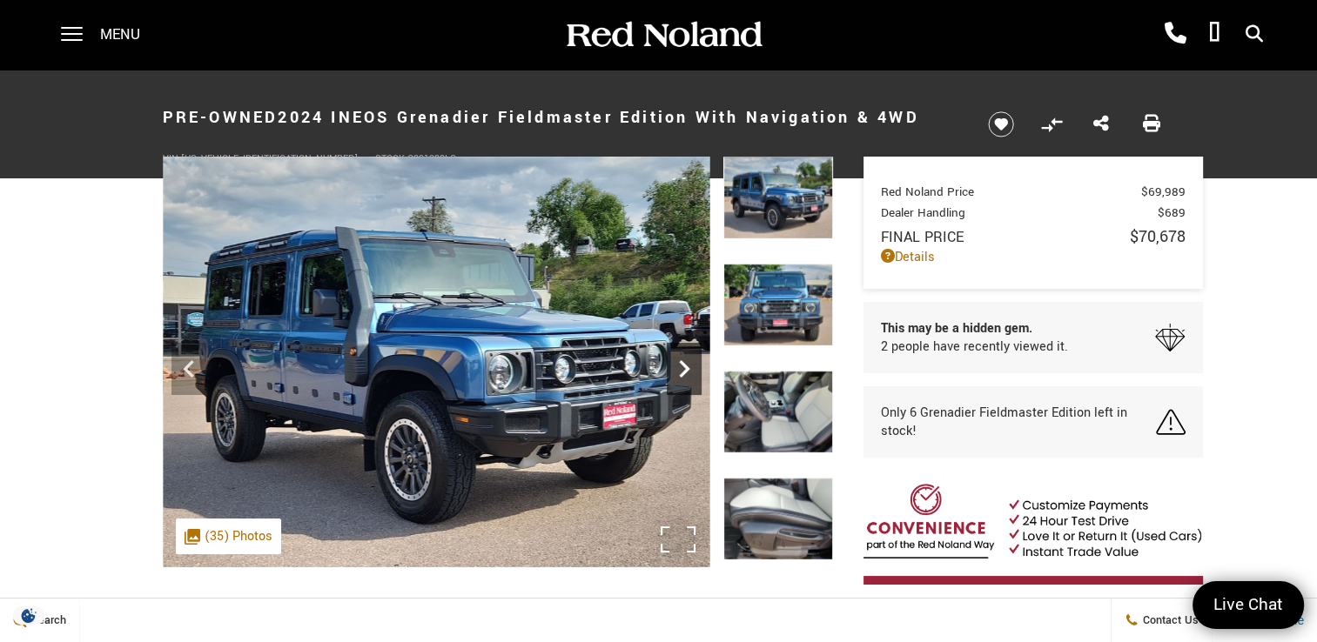
click at [679, 363] on icon "Next" at bounding box center [684, 368] width 10 height 17
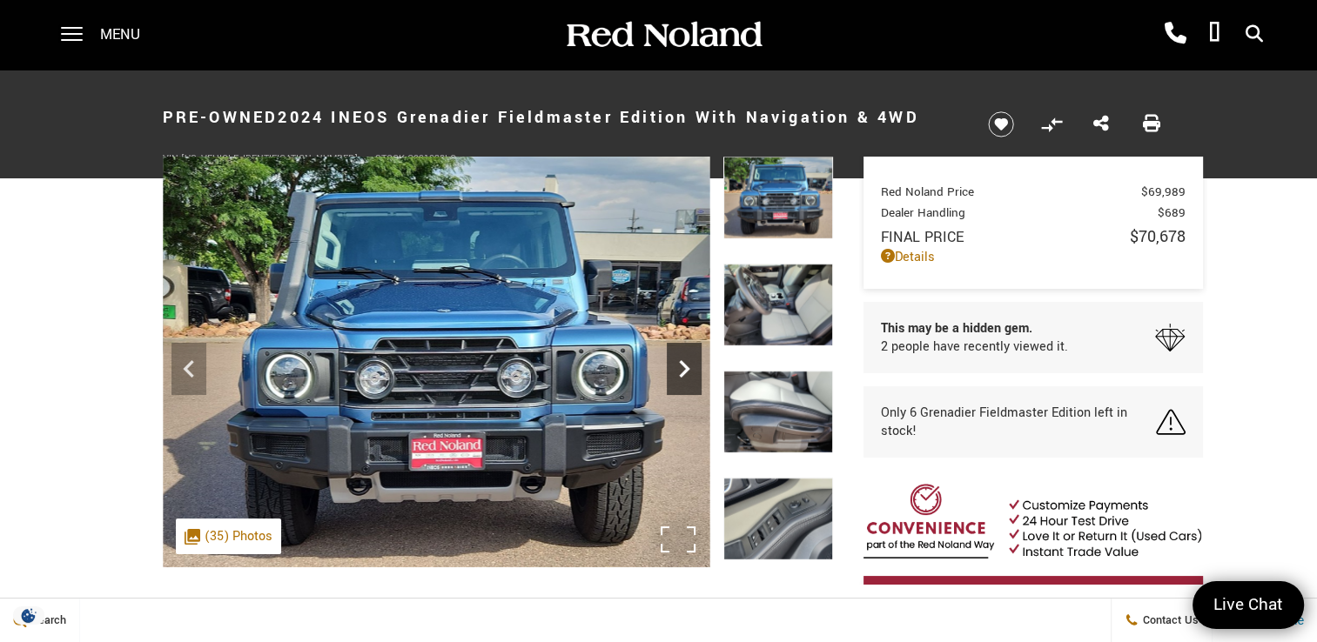
click at [679, 363] on icon "Next" at bounding box center [684, 368] width 10 height 17
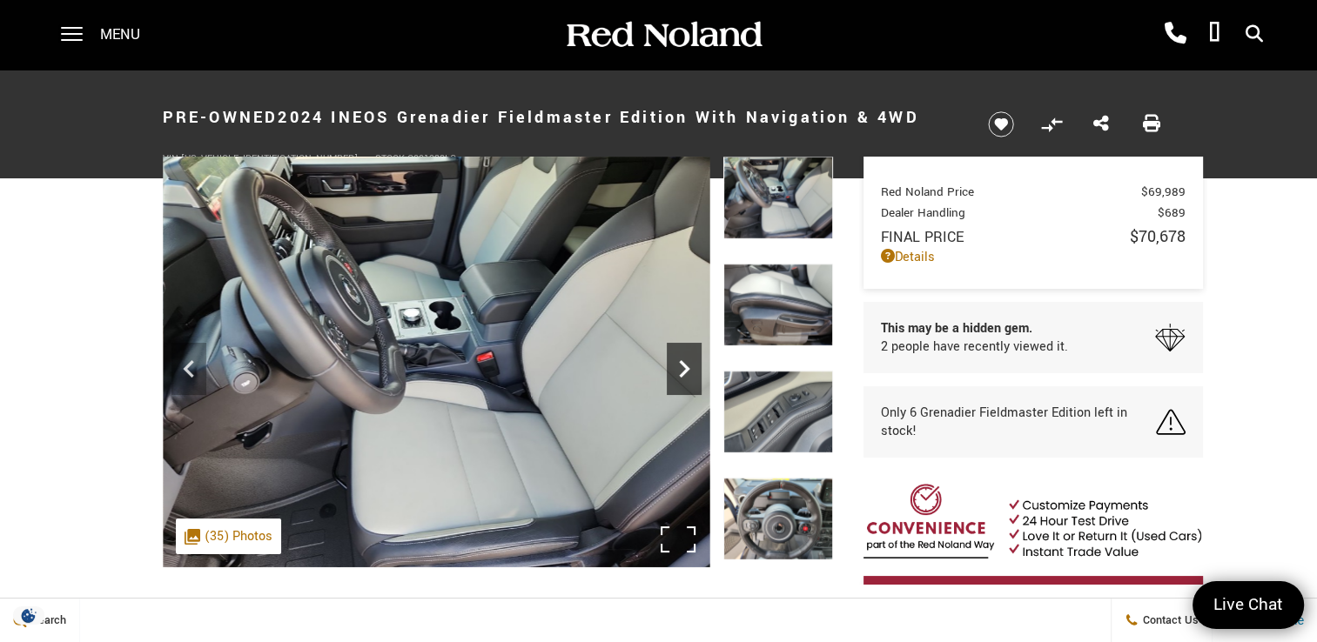
click at [679, 363] on icon "Next" at bounding box center [684, 368] width 10 height 17
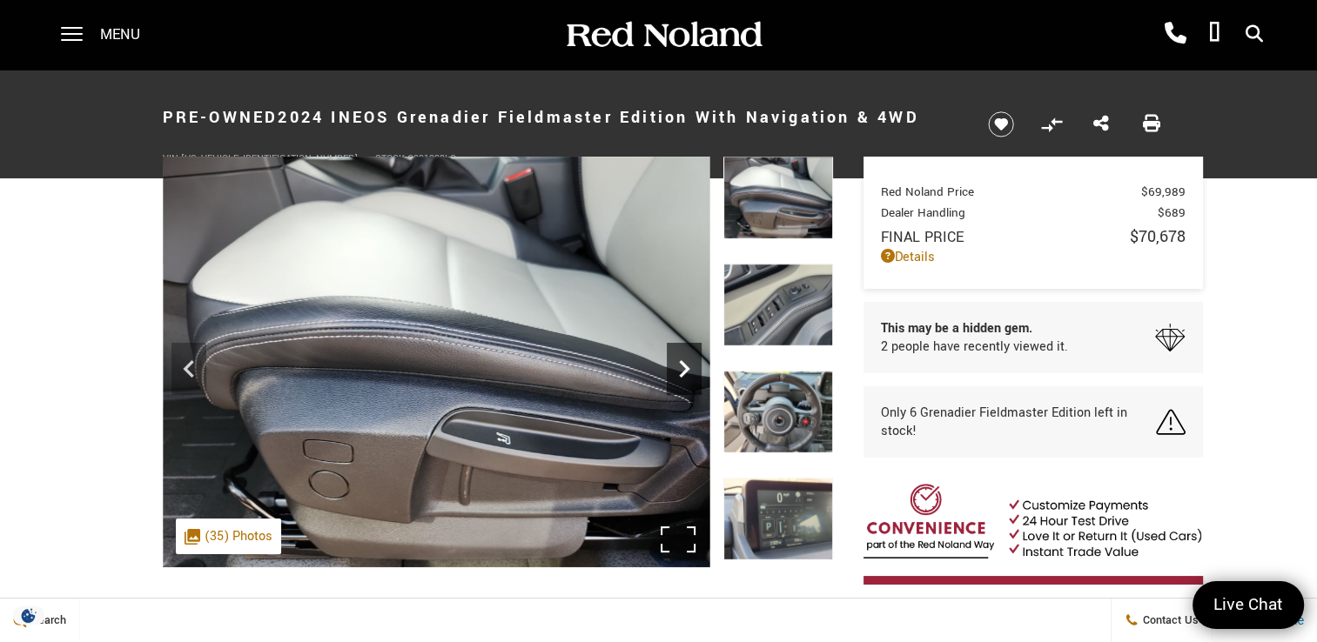
click at [679, 363] on icon "Next" at bounding box center [684, 368] width 10 height 17
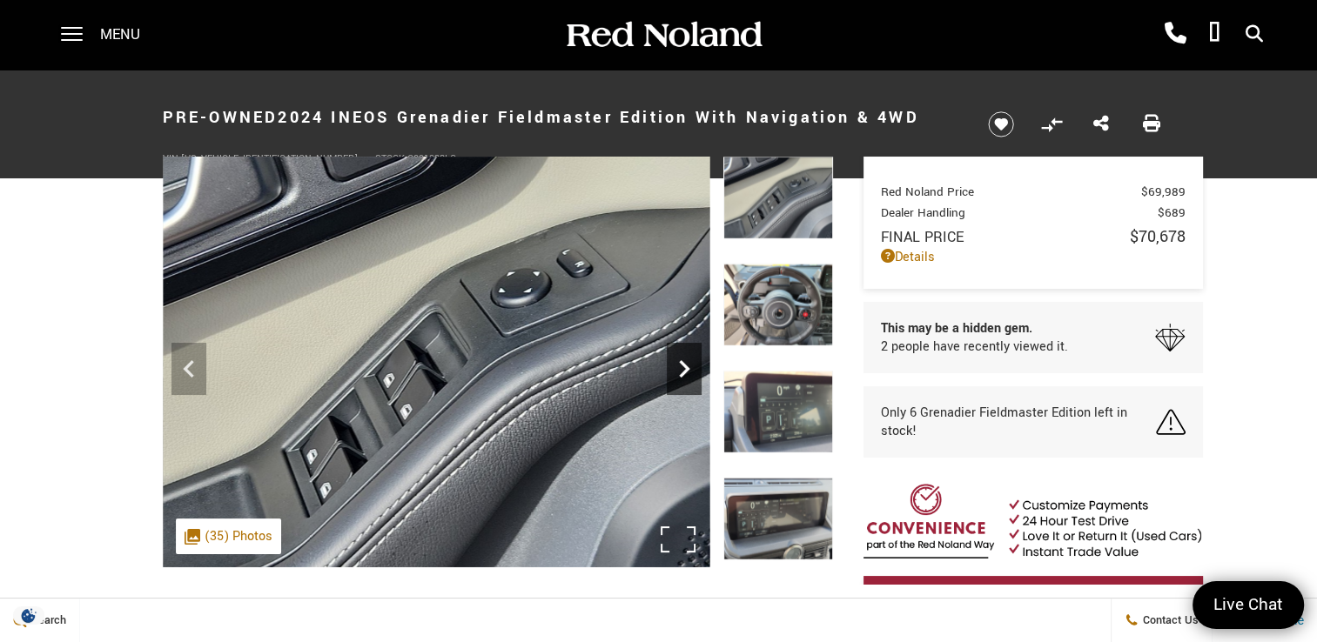
click at [679, 363] on icon "Next" at bounding box center [684, 368] width 10 height 17
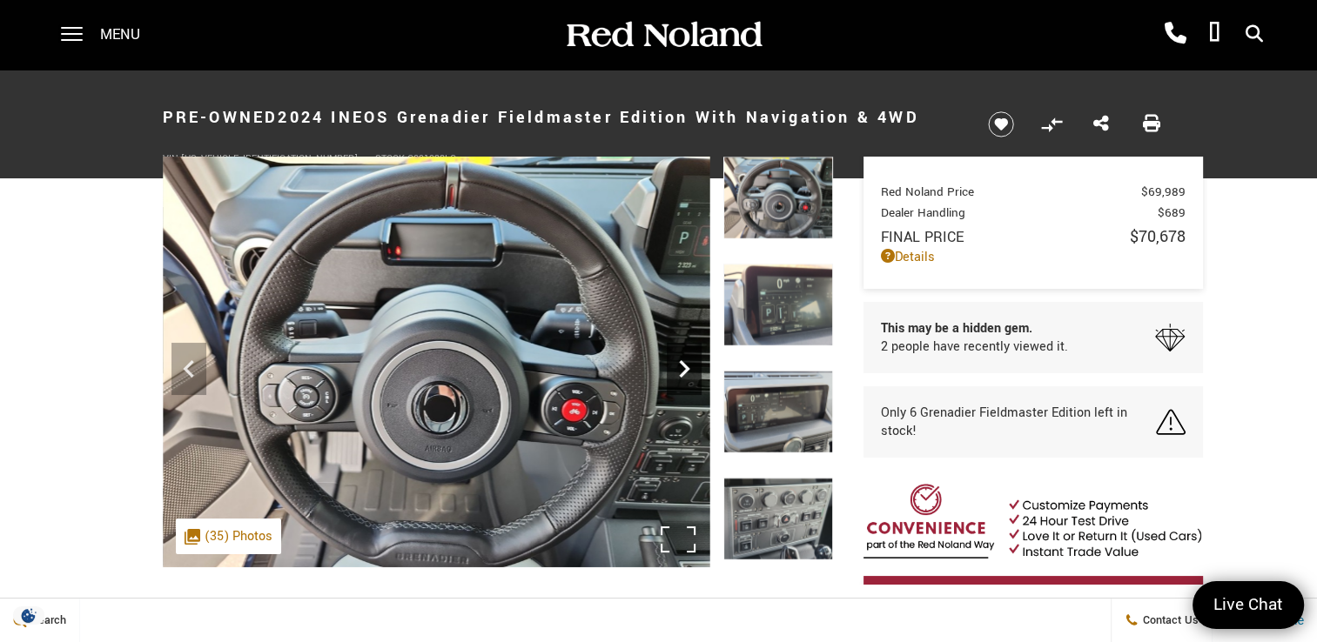
click at [679, 363] on icon "Next" at bounding box center [684, 368] width 10 height 17
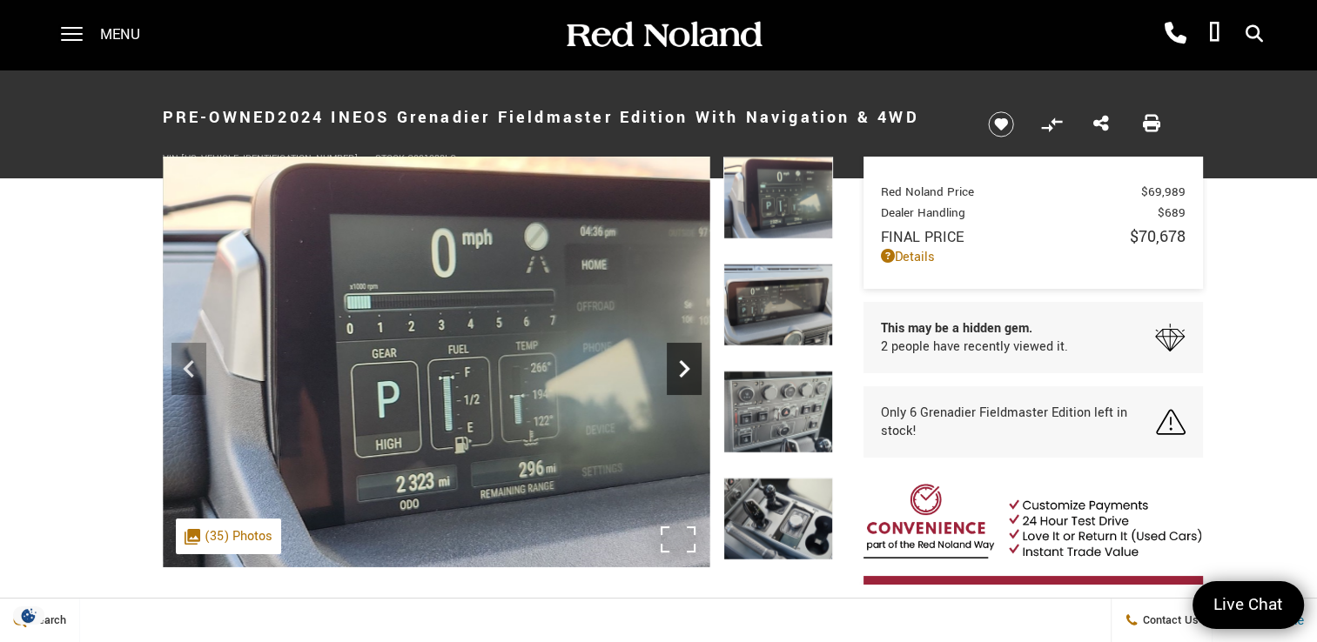
click at [679, 363] on icon "Next" at bounding box center [684, 368] width 10 height 17
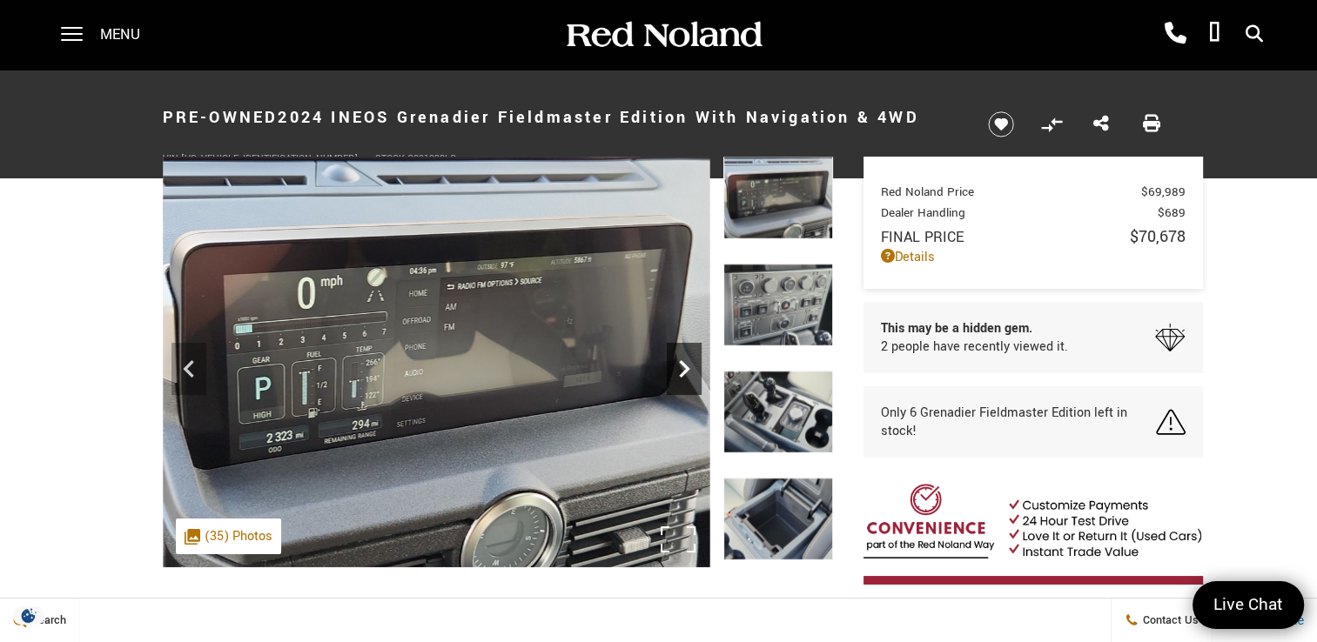
click at [679, 363] on icon "Next" at bounding box center [684, 369] width 35 height 35
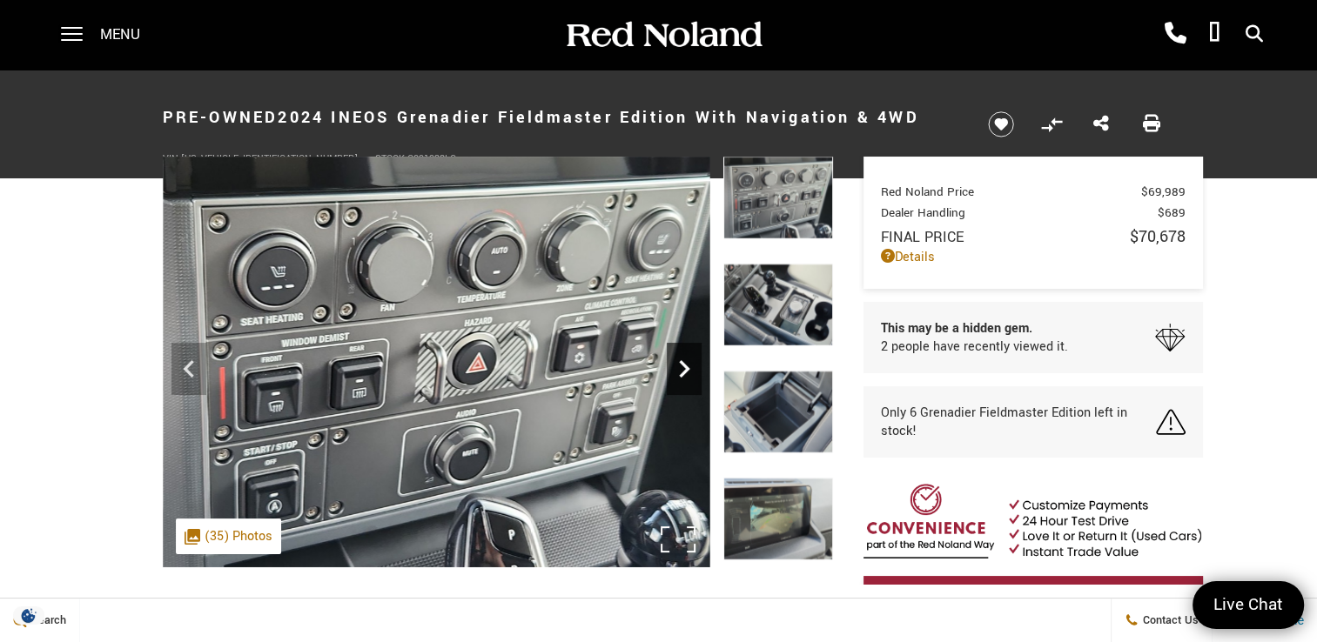
click at [679, 363] on icon "Next" at bounding box center [684, 369] width 35 height 35
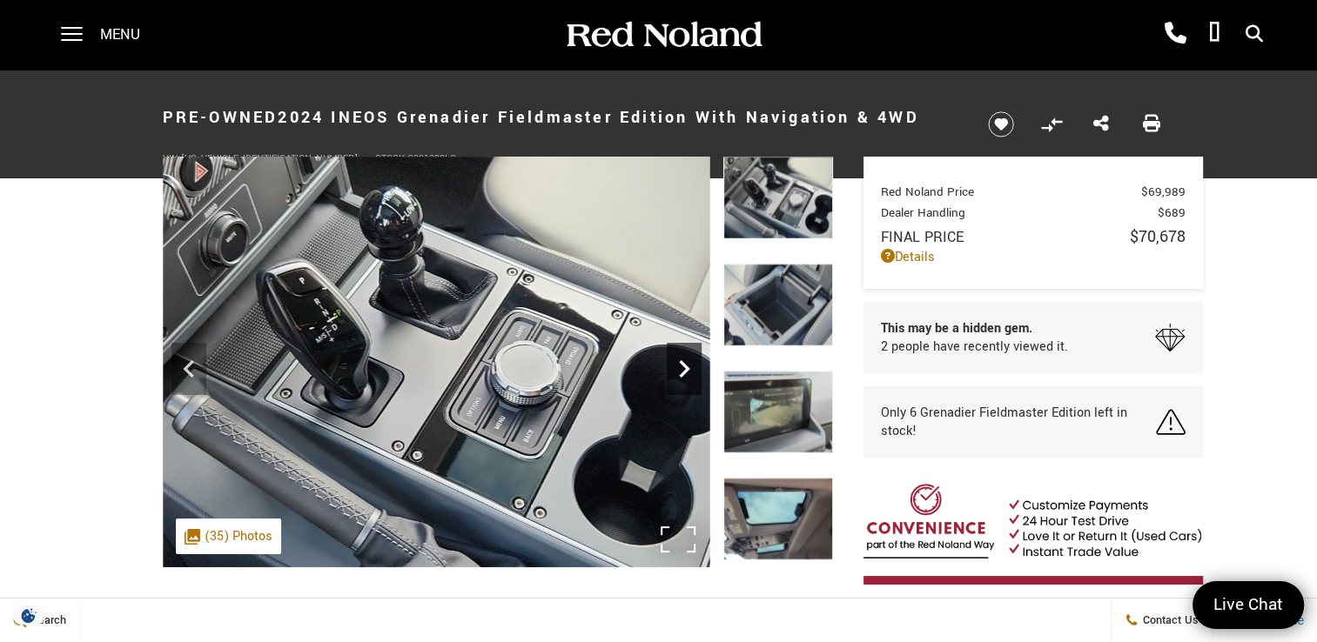
click at [679, 363] on icon "Next" at bounding box center [684, 369] width 35 height 35
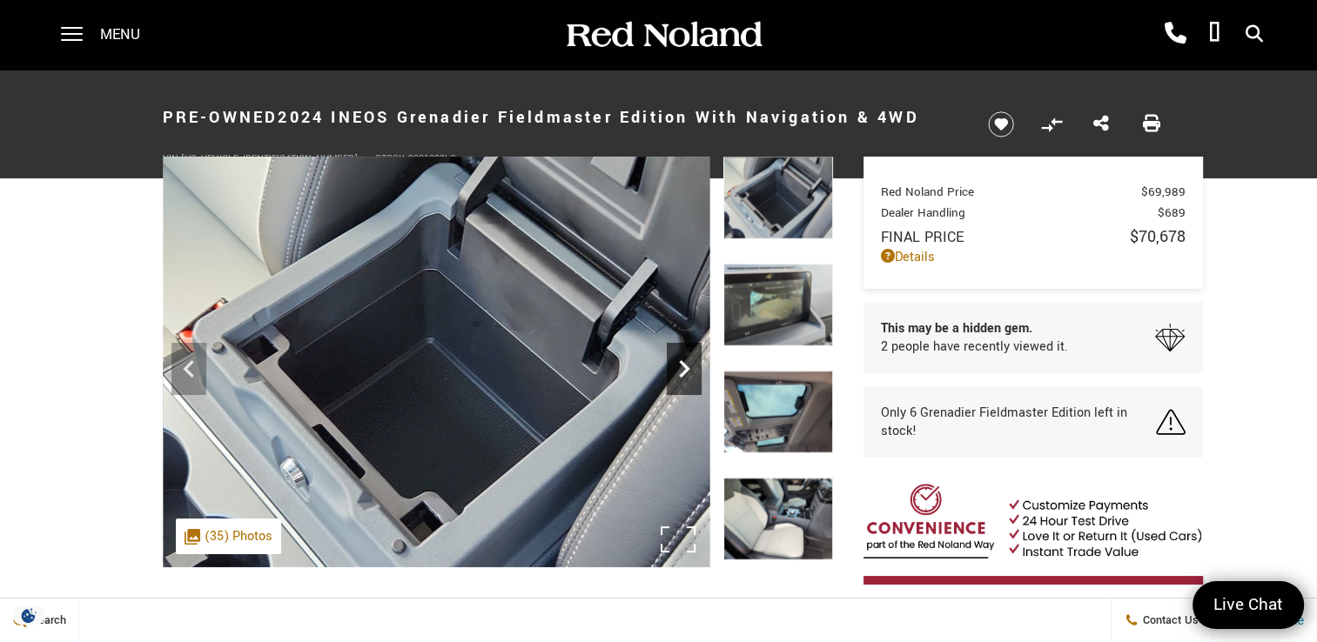
click at [679, 363] on icon "Next" at bounding box center [684, 369] width 35 height 35
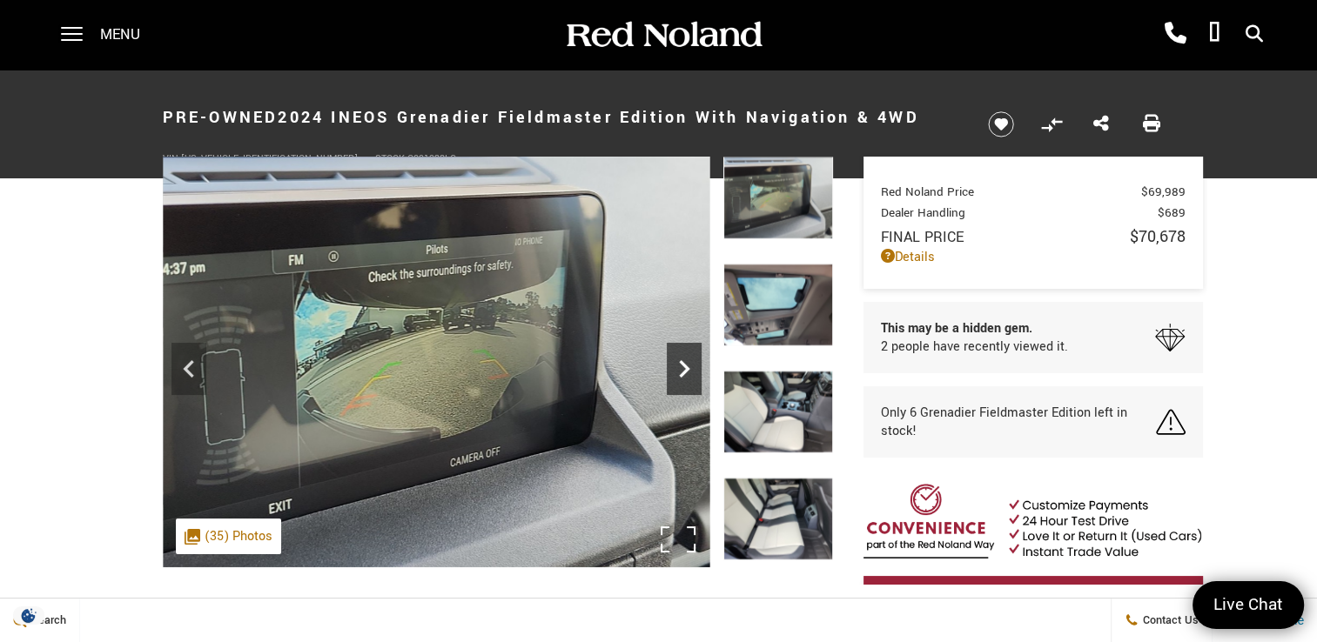
click at [679, 363] on icon "Next" at bounding box center [684, 369] width 35 height 35
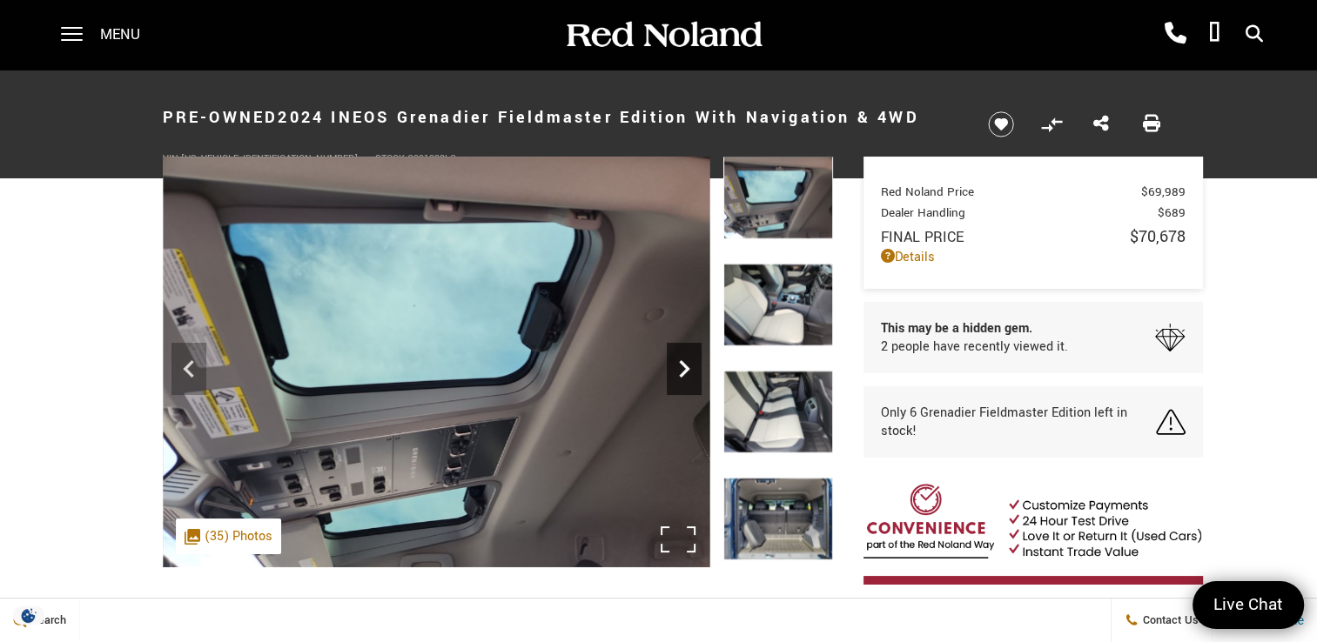
click at [679, 363] on icon "Next" at bounding box center [684, 369] width 35 height 35
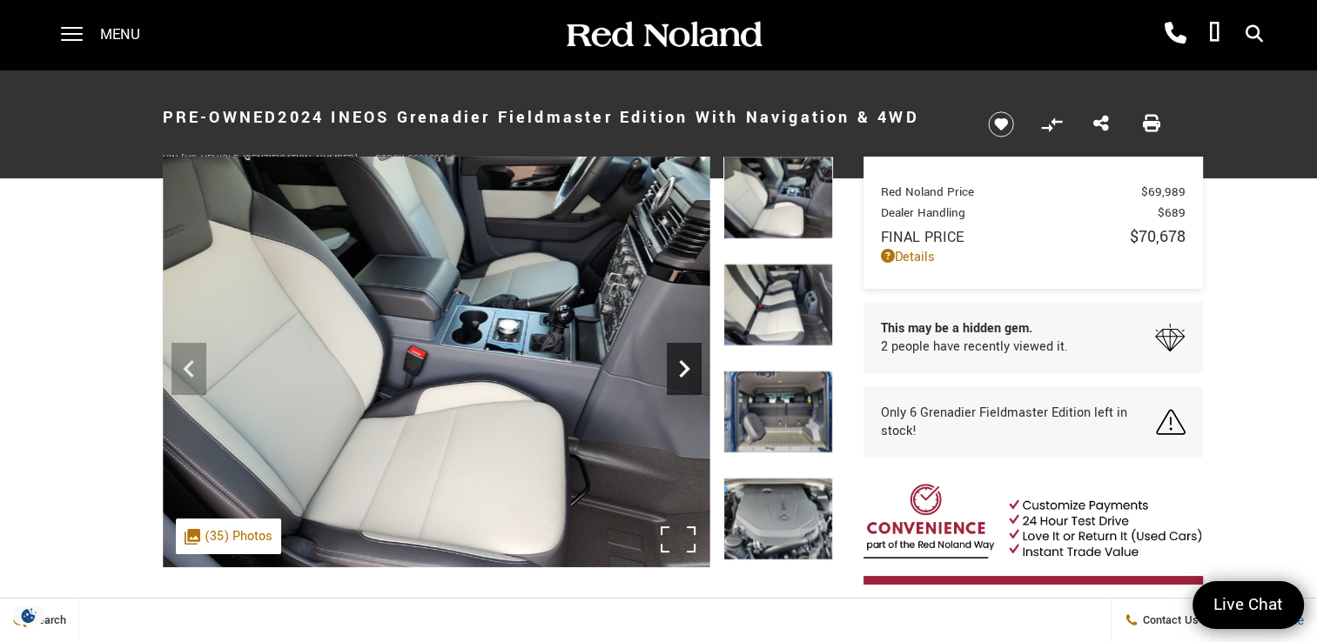
click at [679, 363] on icon "Next" at bounding box center [684, 369] width 35 height 35
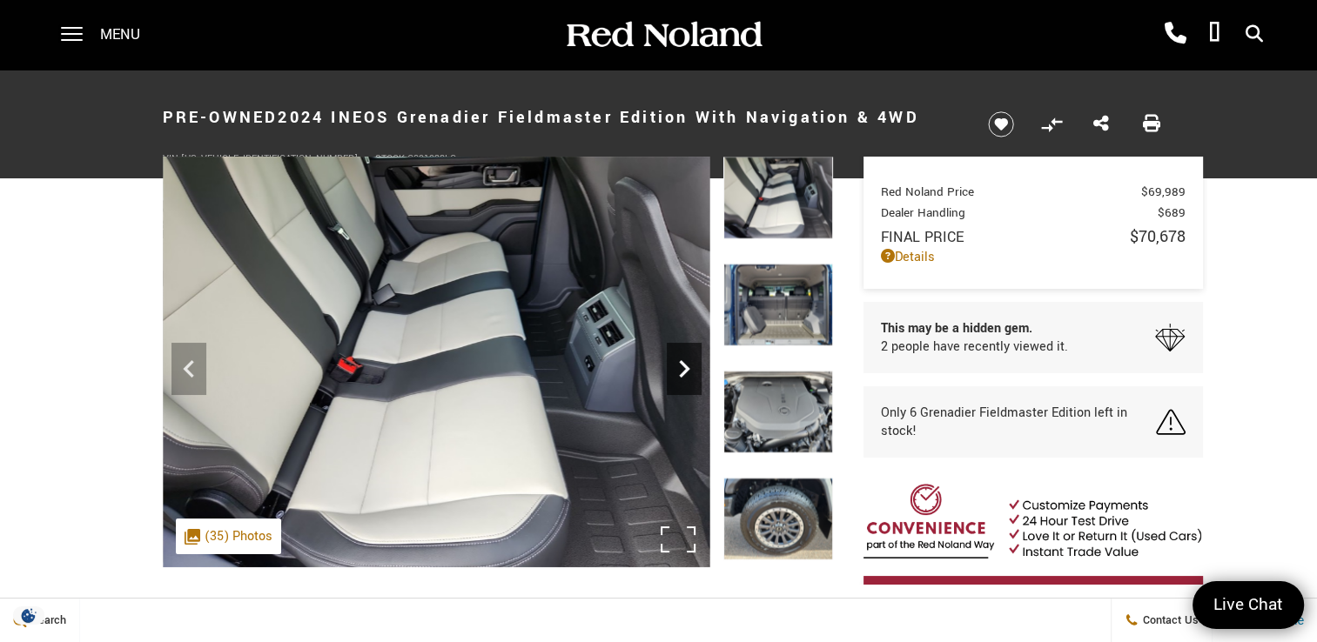
click at [679, 363] on icon "Next" at bounding box center [684, 369] width 35 height 35
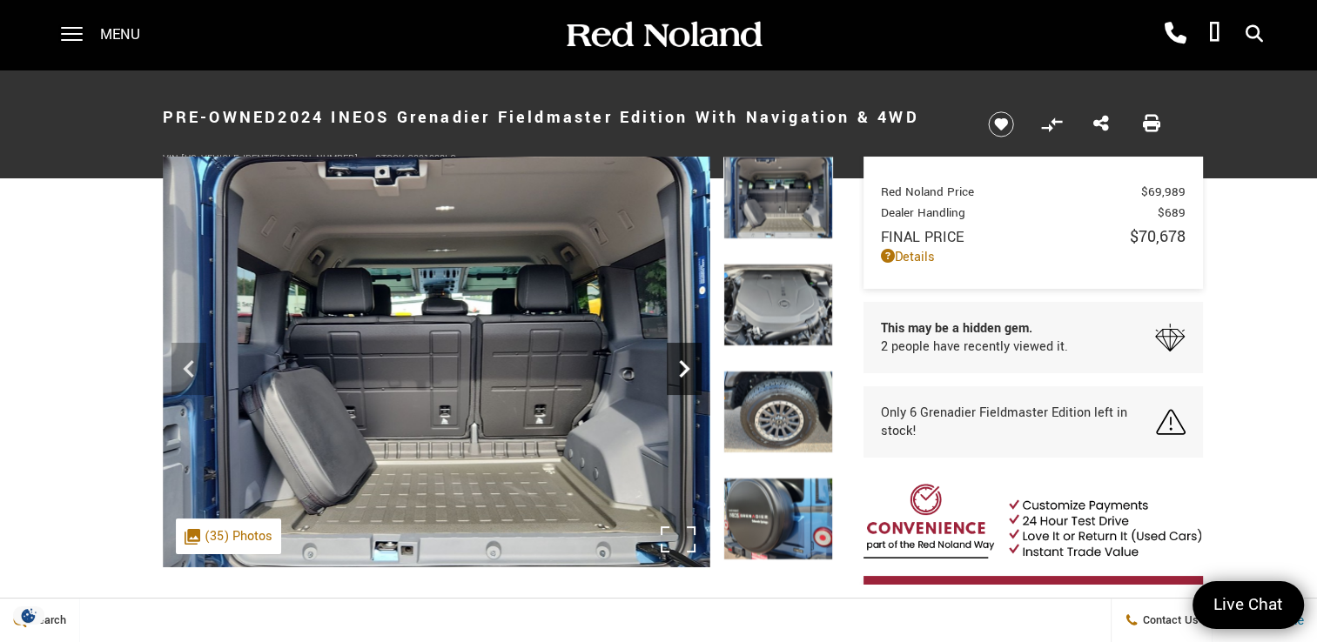
click at [679, 363] on icon "Next" at bounding box center [684, 369] width 35 height 35
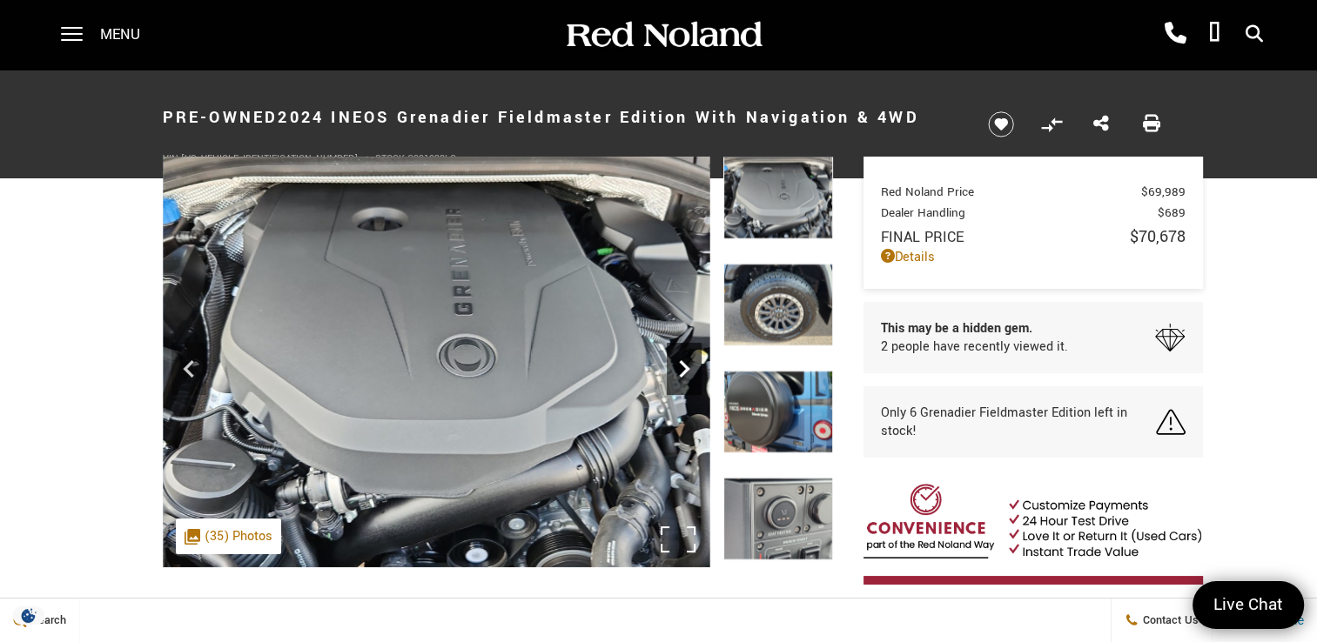
click at [679, 363] on icon "Next" at bounding box center [684, 369] width 35 height 35
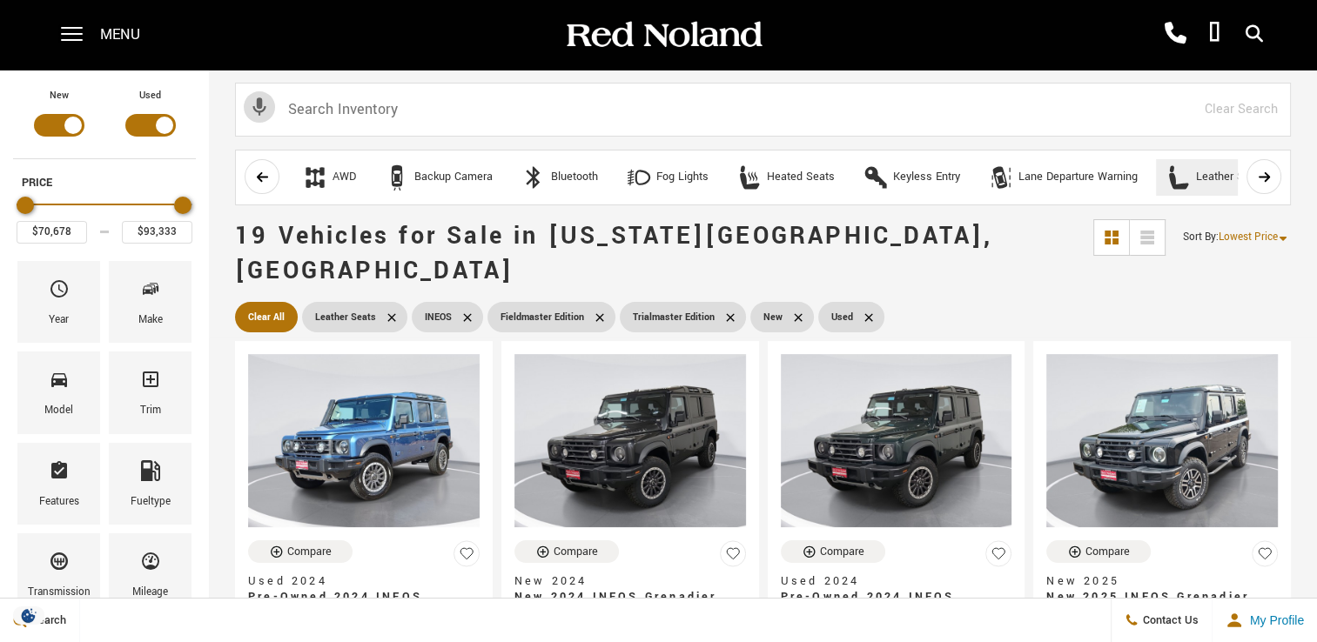
scroll to position [261, 0]
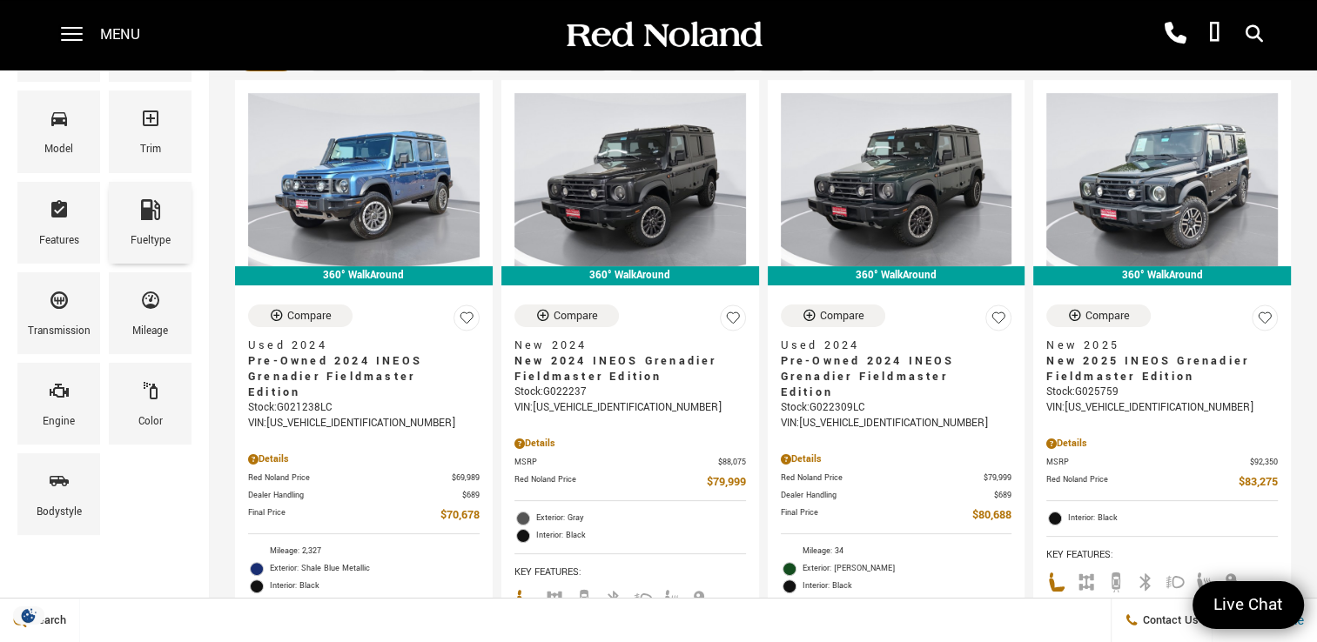
click at [122, 220] on div "Fueltype" at bounding box center [150, 223] width 83 height 82
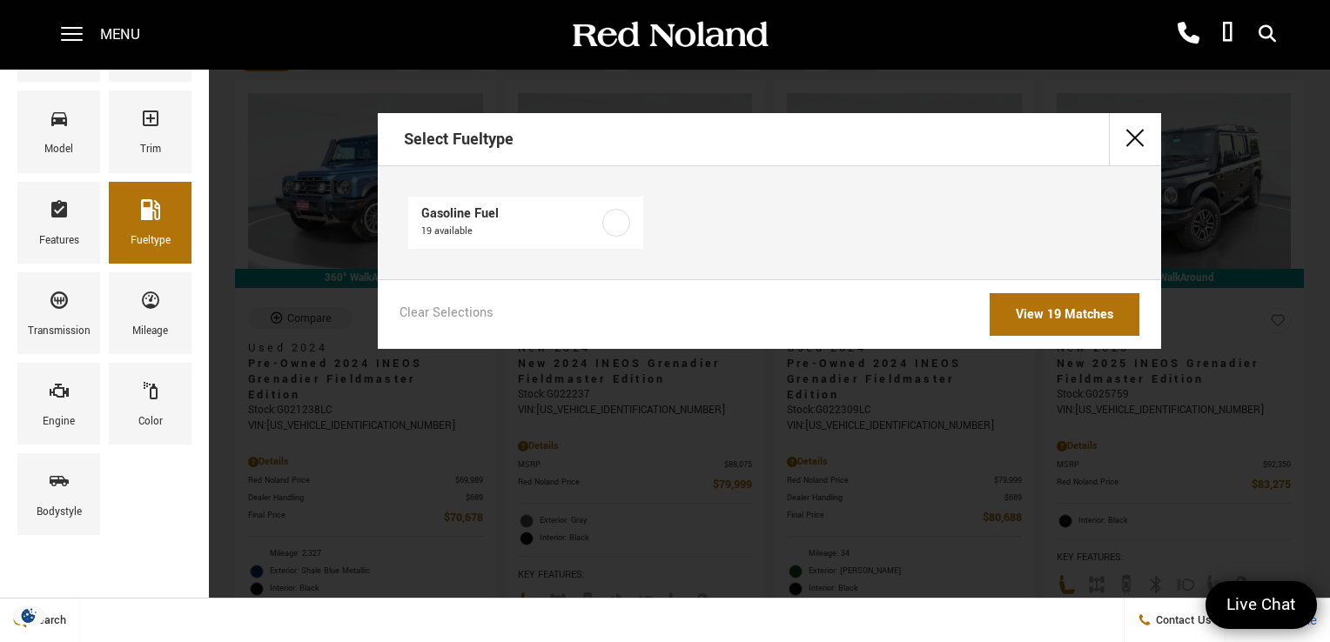
click at [319, 179] on div "Select Fueltype Gasoline Fuel 19 available Clear Selections View 19 Matches" at bounding box center [769, 231] width 1121 height 236
